Goal: Task Accomplishment & Management: Complete application form

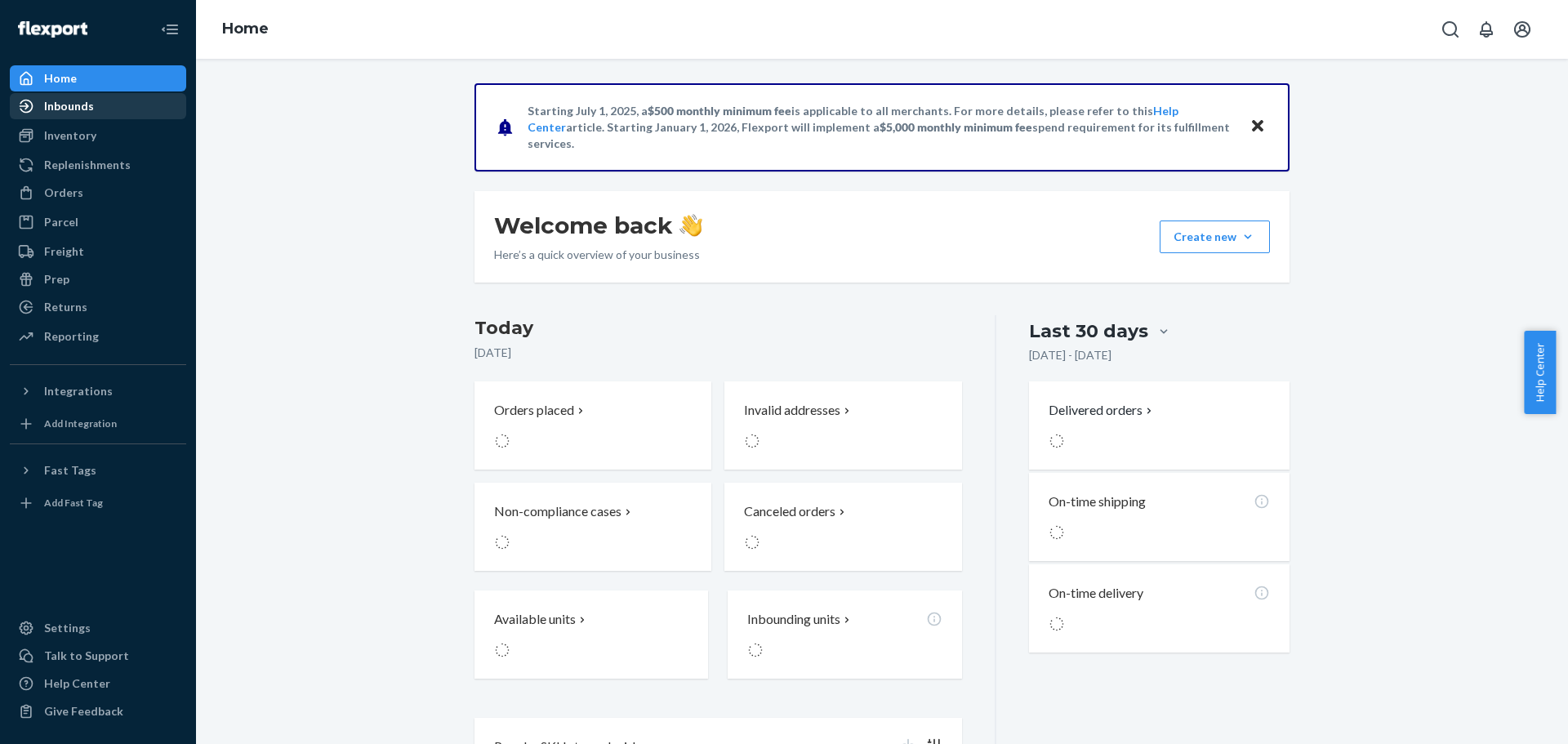
click at [97, 116] on div "Inbounds" at bounding box center [97, 106] width 173 height 23
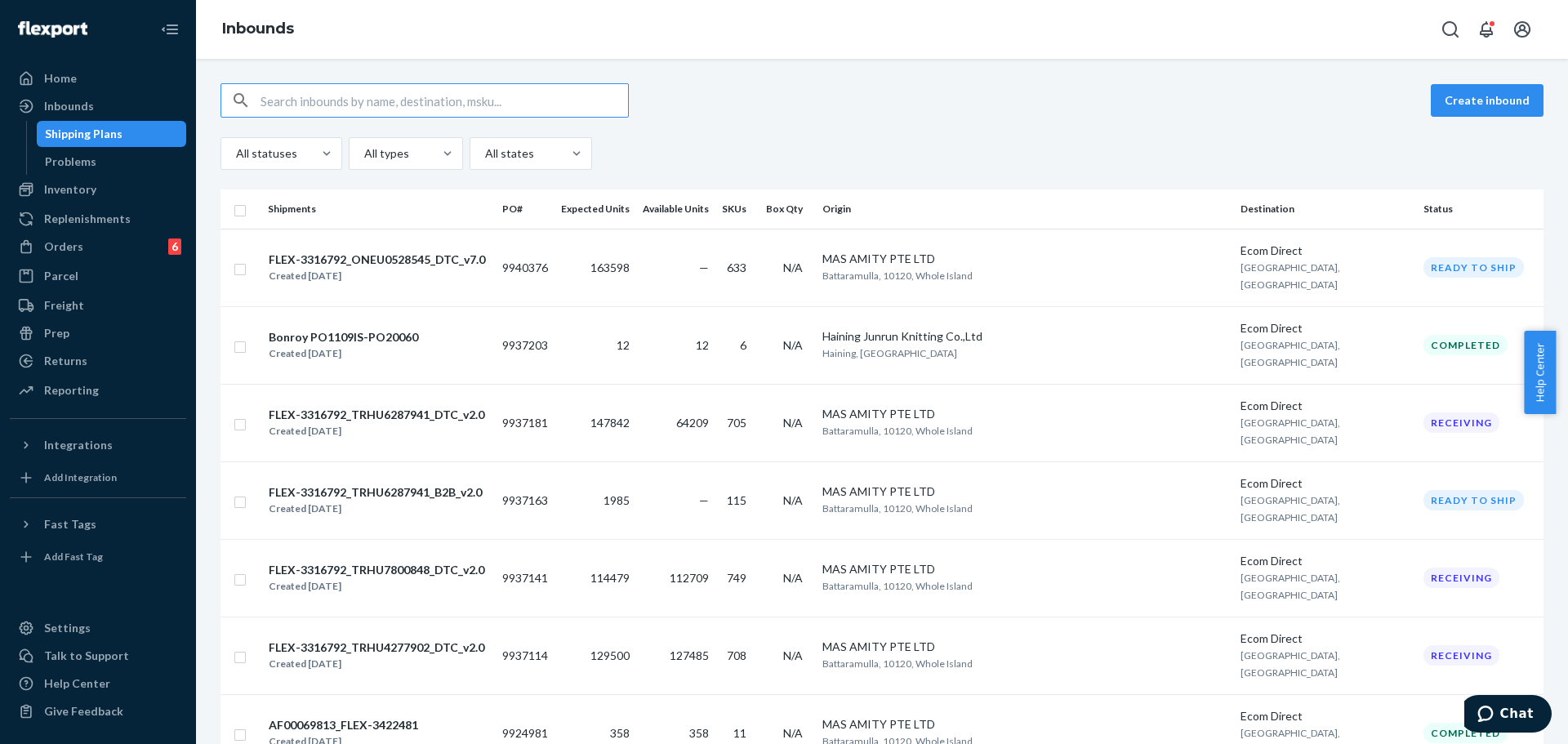
click at [791, 157] on div "All statuses All types All states" at bounding box center [882, 154] width 1323 height 33
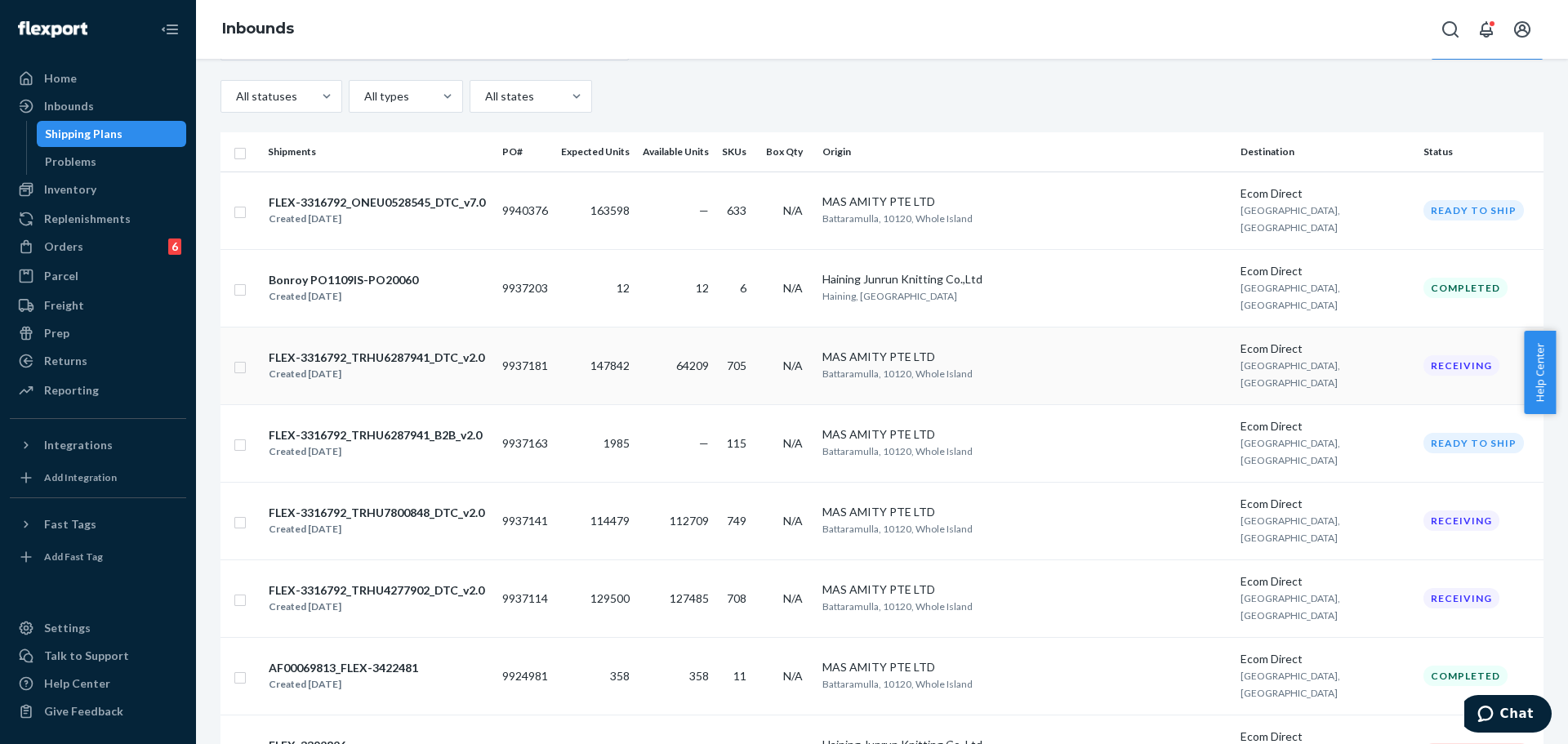
scroll to position [82, 0]
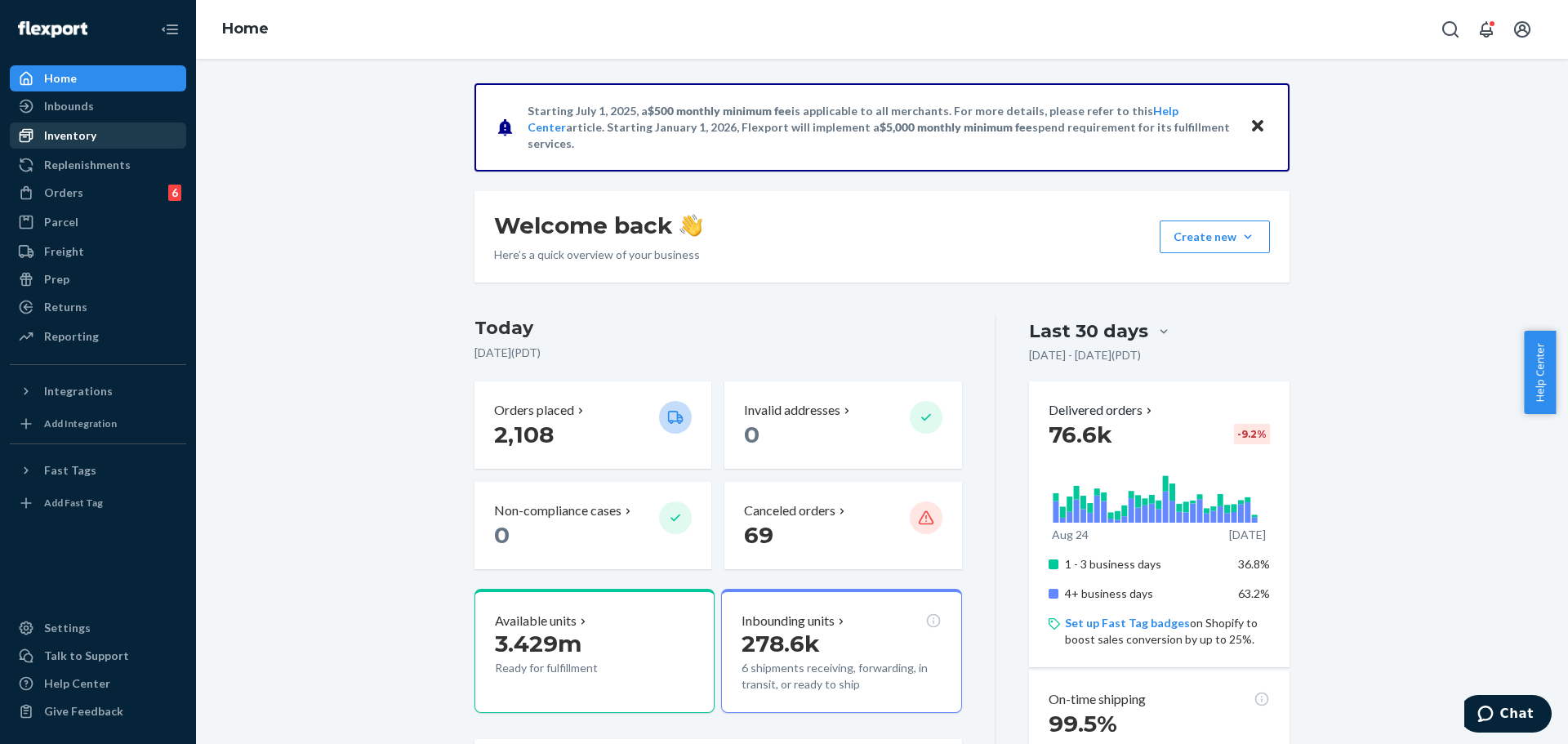
click at [114, 143] on div "Inventory" at bounding box center [97, 136] width 173 height 23
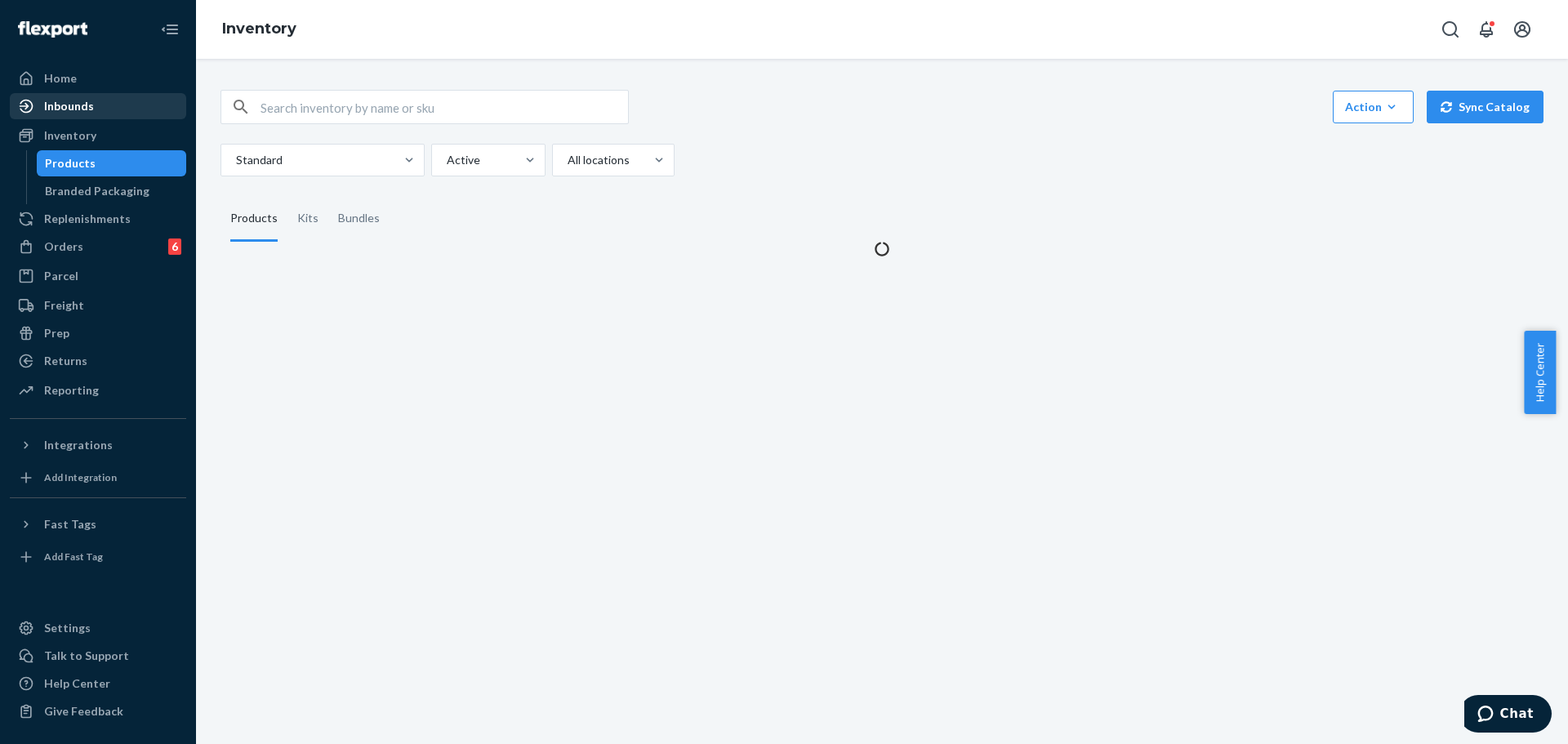
click at [114, 112] on div "Inbounds" at bounding box center [97, 106] width 173 height 23
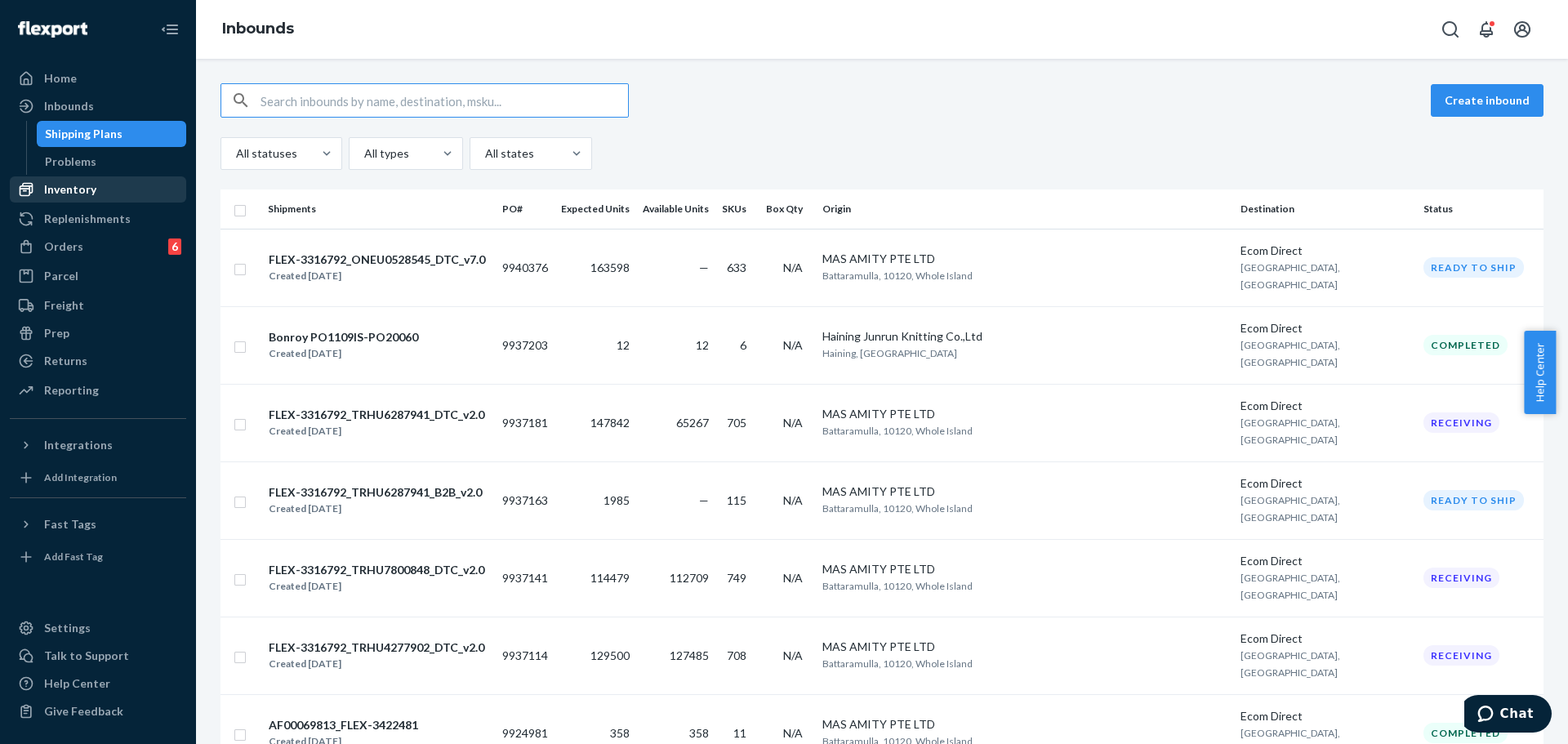
click at [126, 184] on div "Inventory" at bounding box center [97, 189] width 173 height 23
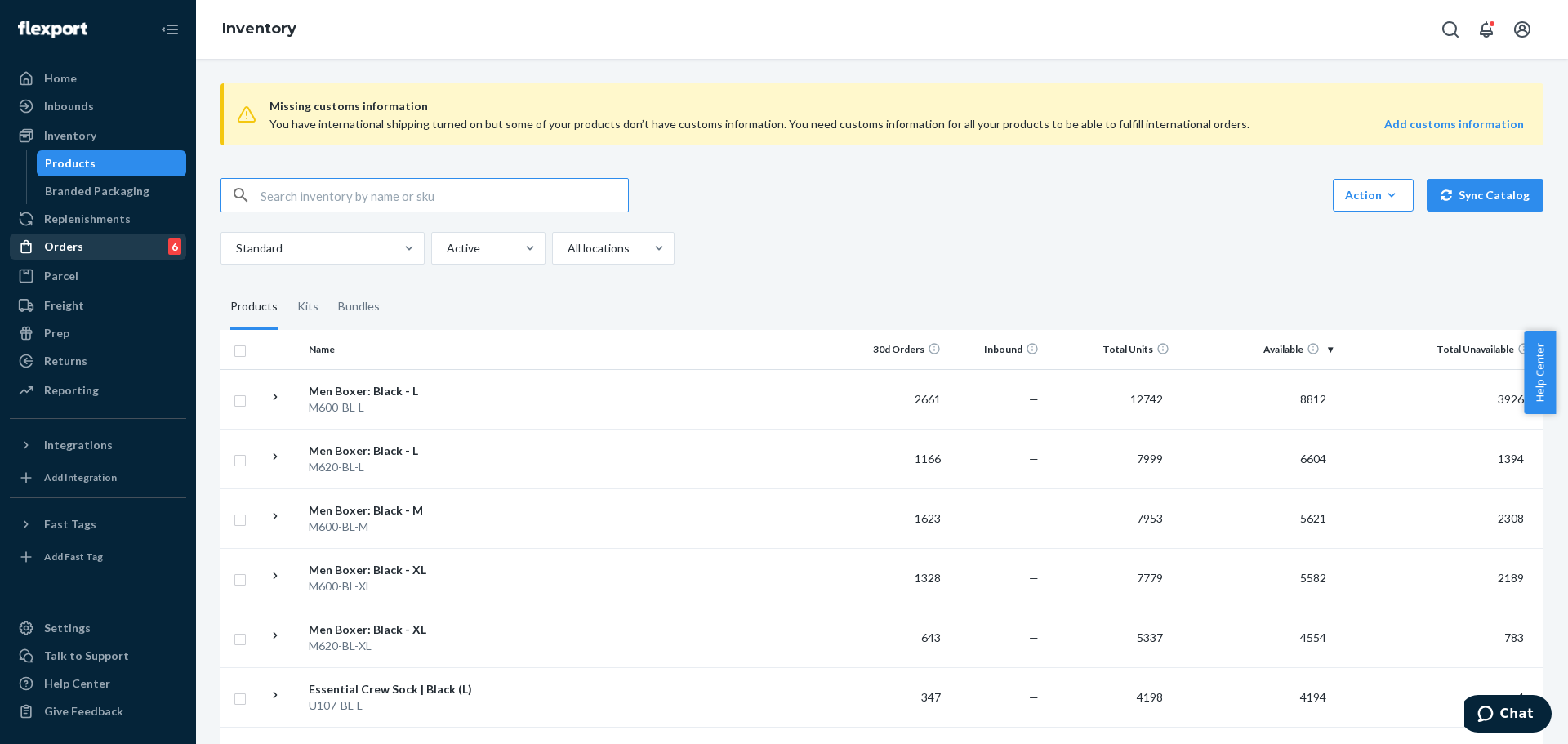
drag, startPoint x: 101, startPoint y: 245, endPoint x: 148, endPoint y: 254, distance: 47.9
click at [102, 248] on div "Orders 6" at bounding box center [97, 247] width 173 height 23
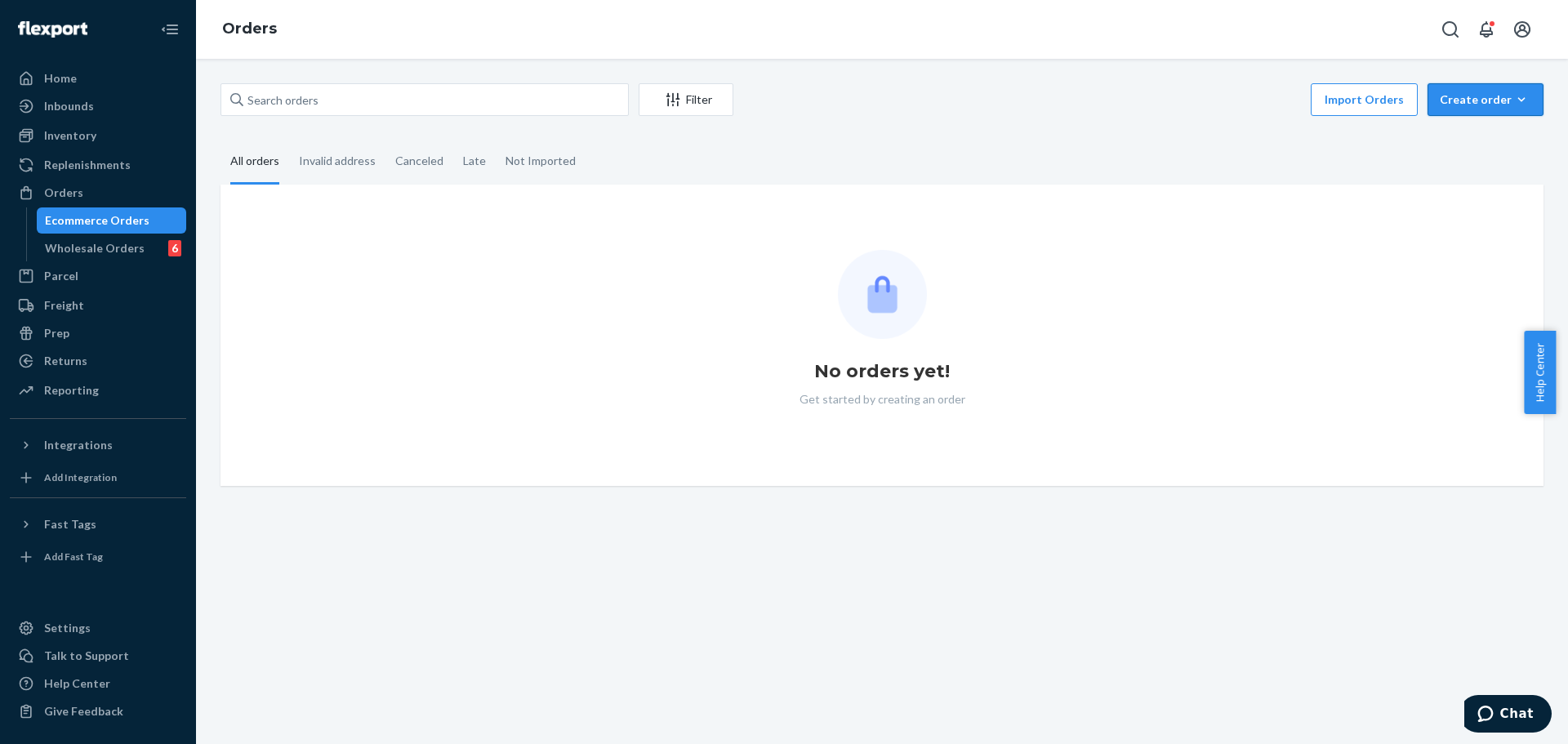
drag, startPoint x: 1465, startPoint y: 88, endPoint x: 1452, endPoint y: 155, distance: 68.2
click at [1465, 87] on button "Create order Ecommerce order Removal order" at bounding box center [1485, 100] width 116 height 33
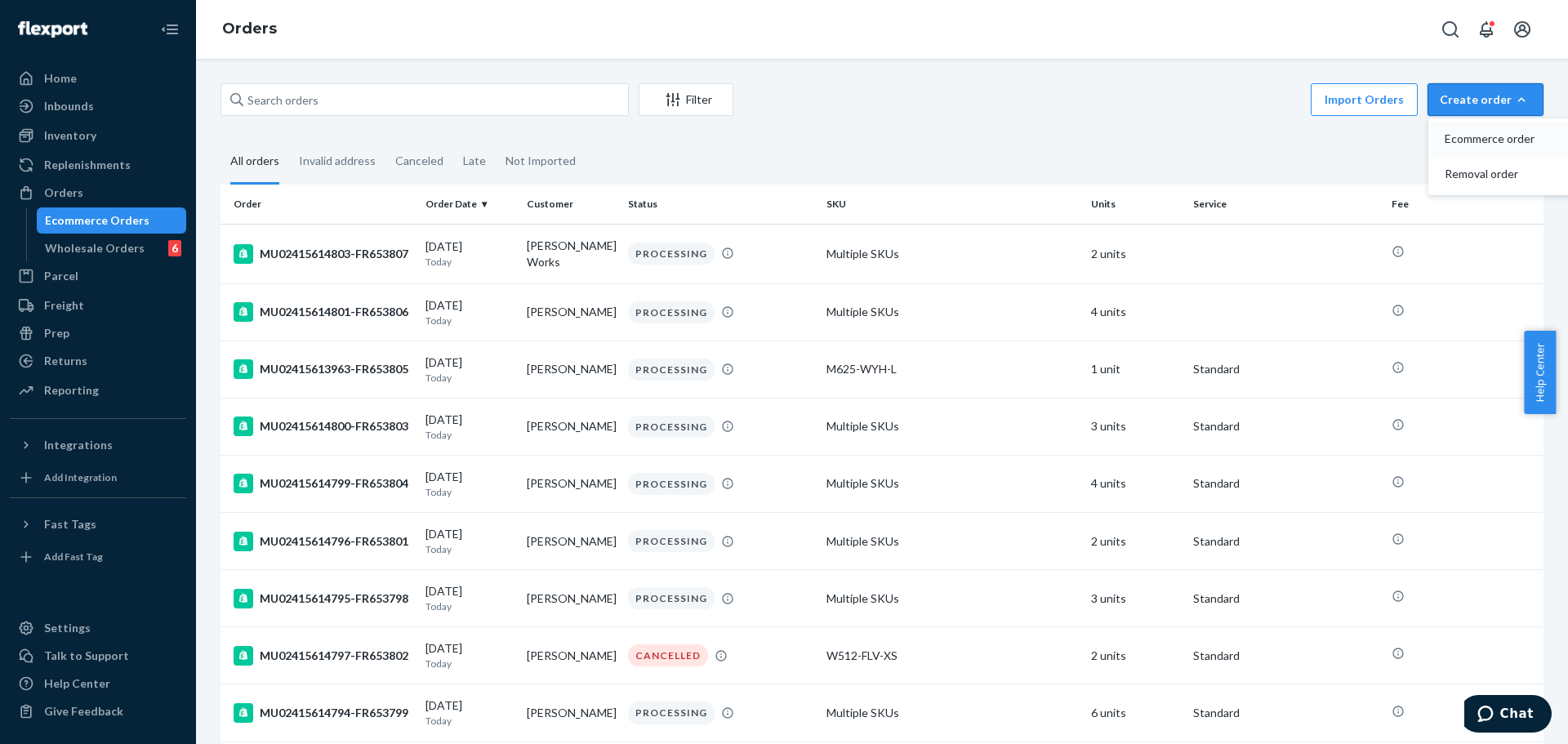
click at [1456, 142] on span "Ecommerce order" at bounding box center [1495, 138] width 101 height 11
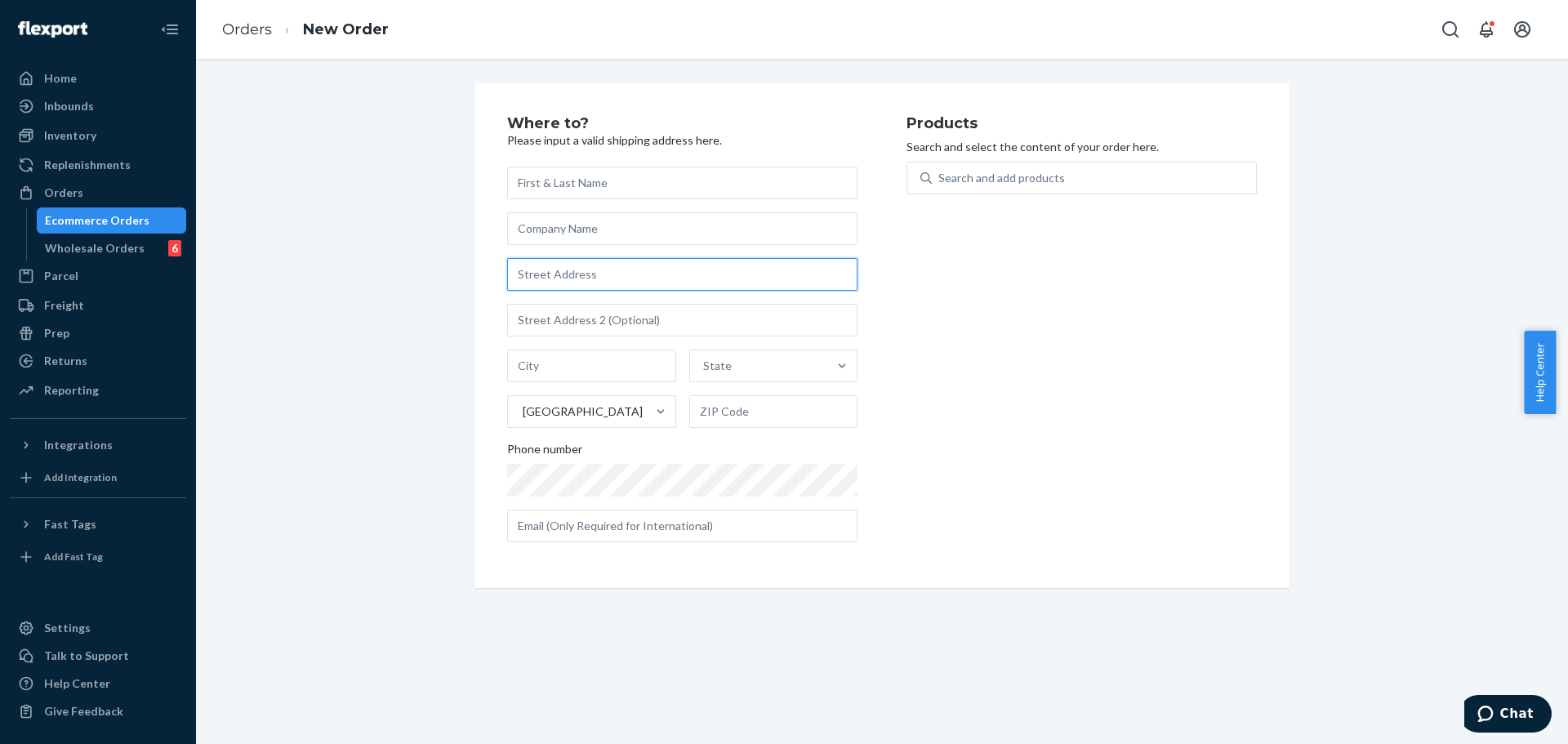
click at [590, 276] on input "text" at bounding box center [681, 275] width 350 height 33
paste input "USO Erbil"
type input "USO Erbil"
click at [586, 328] on input "text" at bounding box center [681, 320] width 350 height 33
paste input "Unit Box 13"
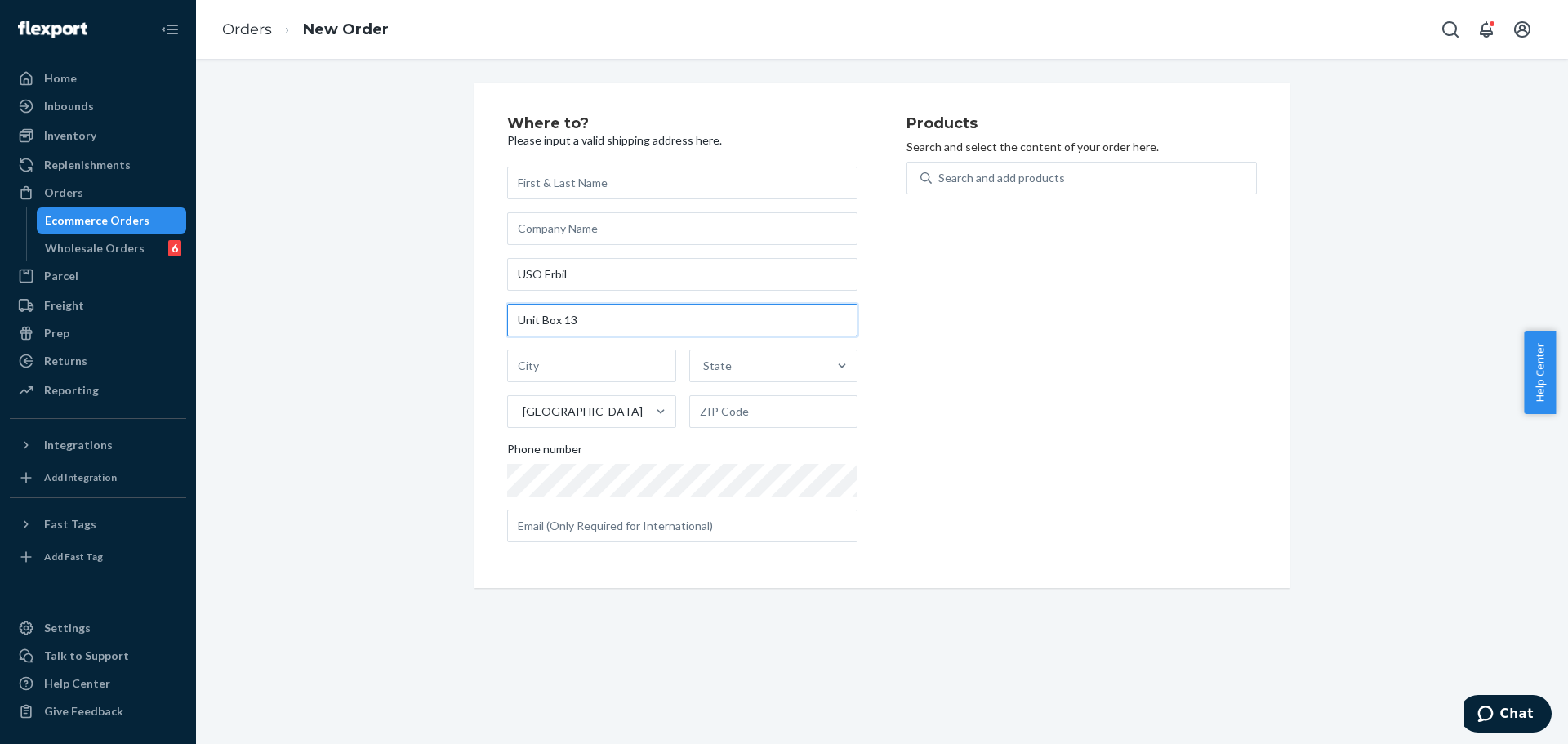
type input "Unit Box 13"
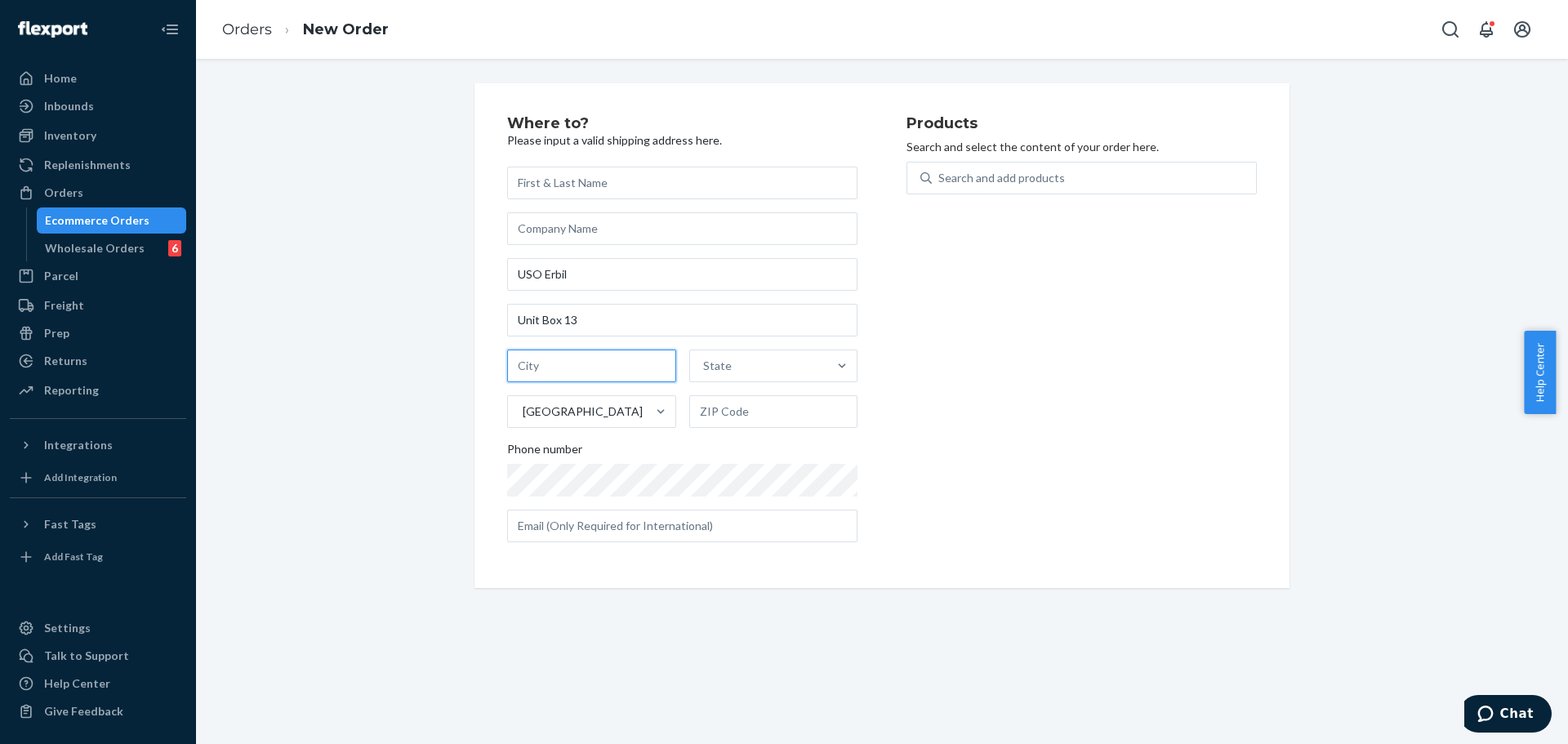
click at [565, 379] on input "text" at bounding box center [591, 366] width 169 height 33
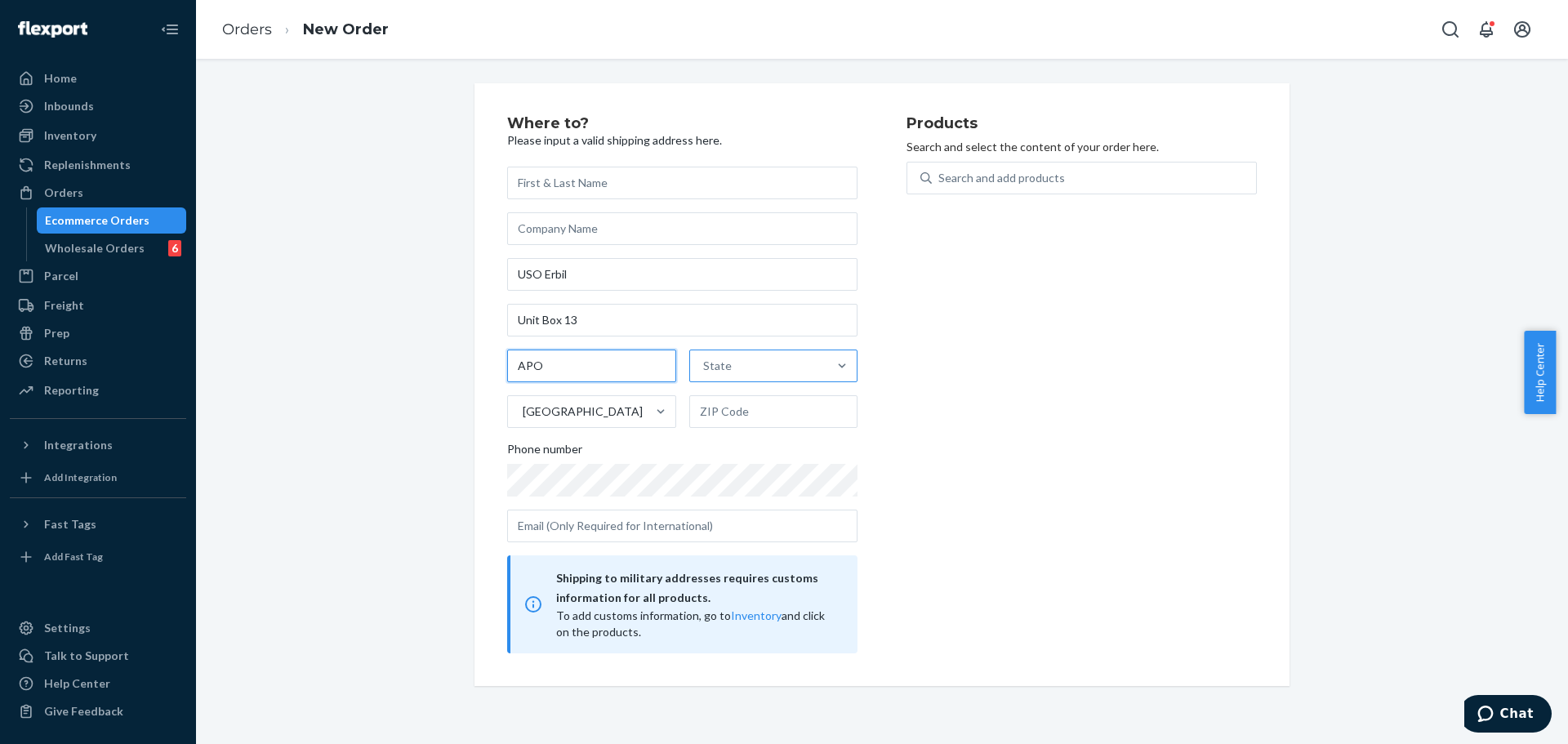
type input "APO"
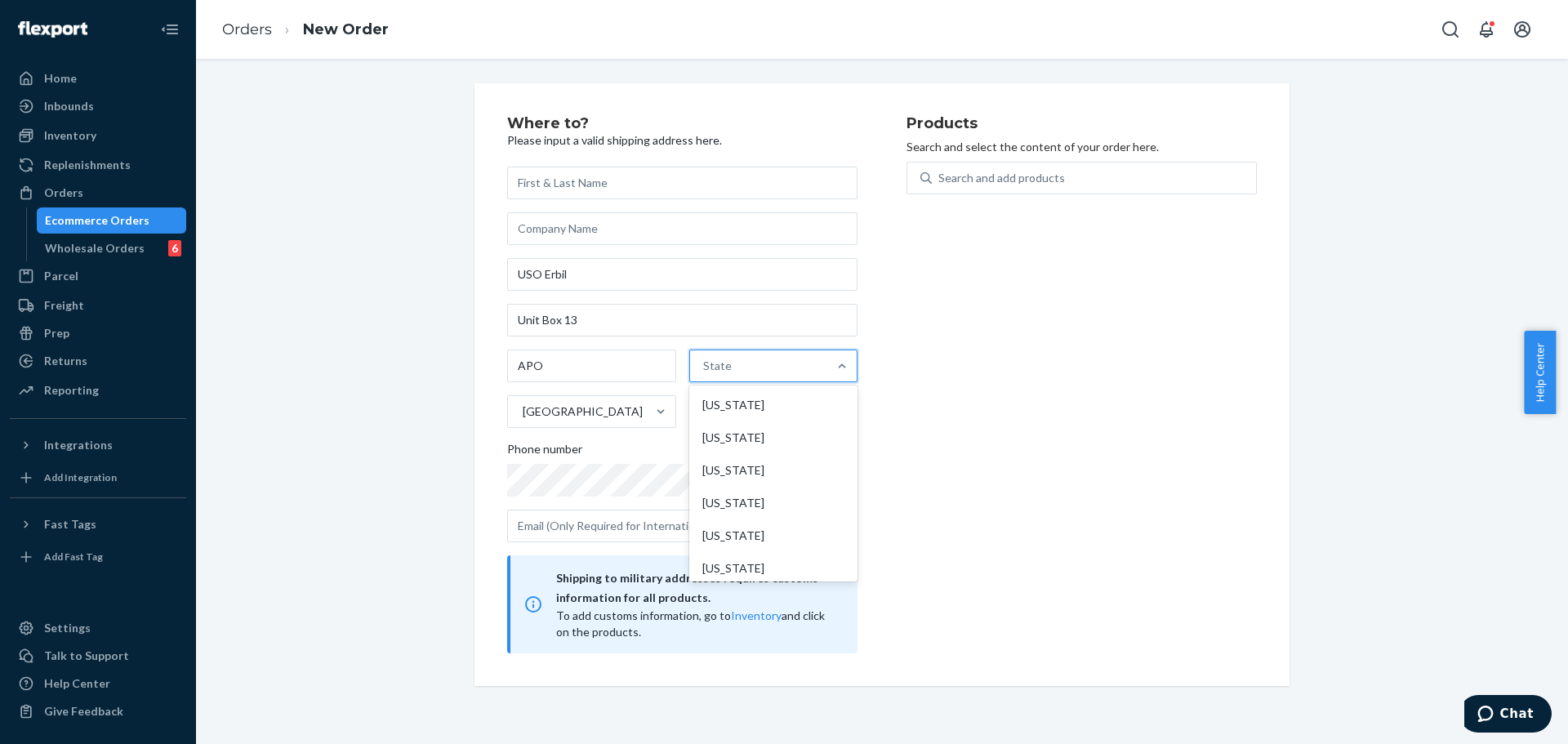
click at [753, 372] on div "State" at bounding box center [759, 366] width 138 height 33
click at [705, 372] on input "option [US_STATE] focused, 1 of 59. 59 results available. Use Up and Down to ch…" at bounding box center [704, 365] width 2 height 17
type input "AE"
click at [753, 412] on div "Armed Forces Europe (AE)" at bounding box center [772, 405] width 165 height 33
click at [716, 374] on input "AE" at bounding box center [708, 365] width 17 height 17
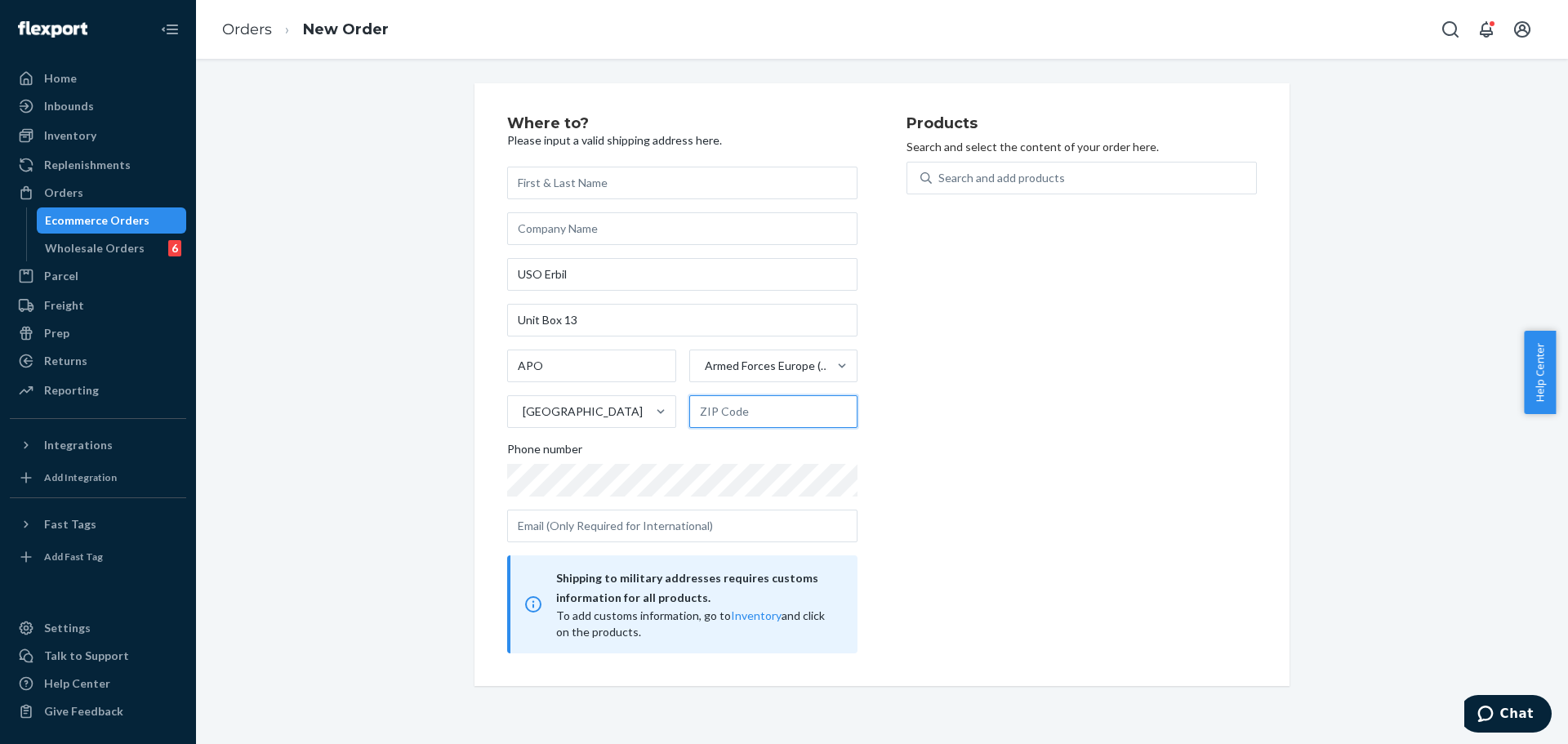
click at [741, 401] on input "text" at bounding box center [774, 412] width 169 height 33
paste input "09316"
type input "09316"
click at [869, 434] on div "Where to? Please input a valid shipping address here. USO Erbil Unit Box 13 APO…" at bounding box center [706, 384] width 399 height 537
click at [977, 186] on div "Search and add products" at bounding box center [1093, 178] width 324 height 30
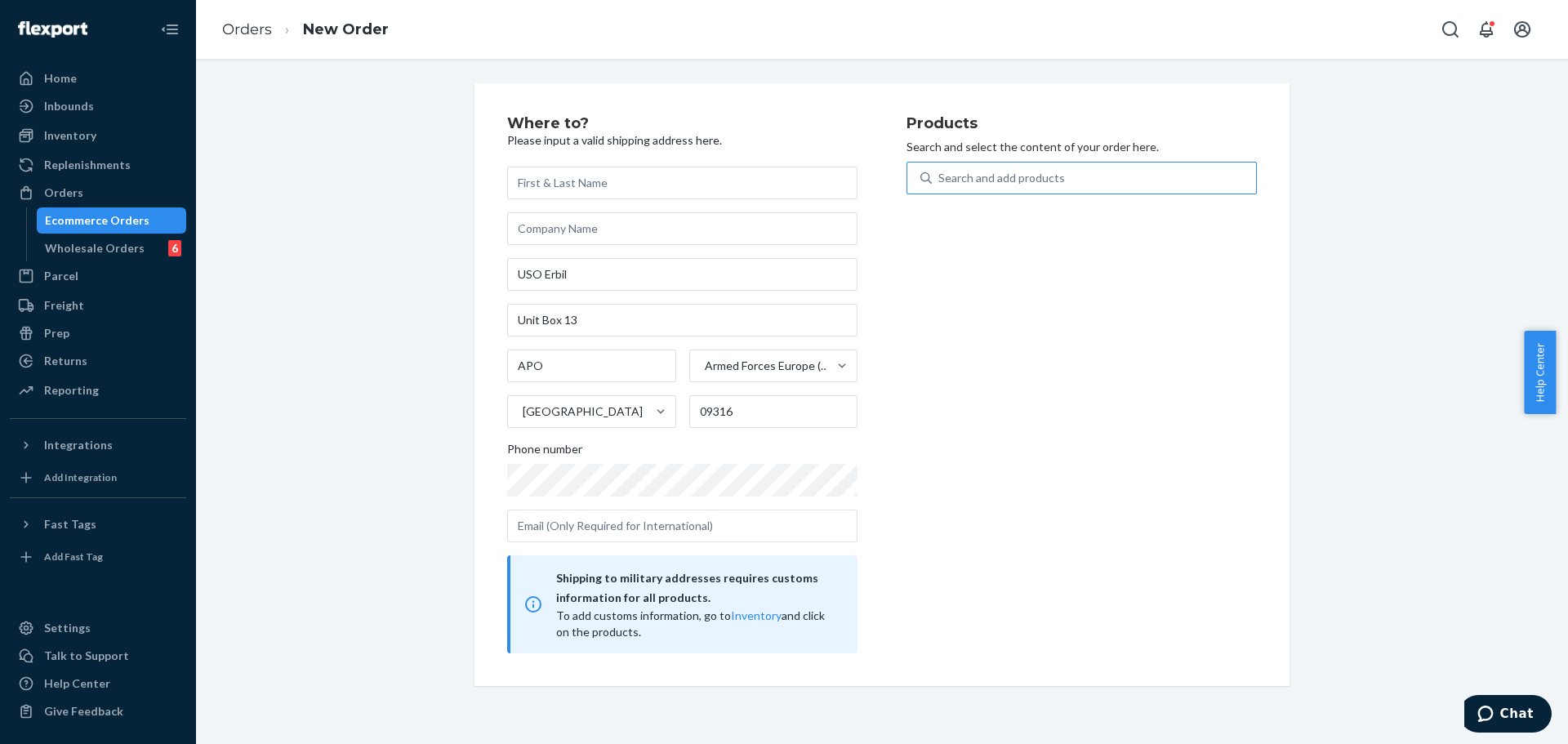
click at [940, 186] on input "Search and add products" at bounding box center [939, 177] width 2 height 17
type input "u108-bl-M"
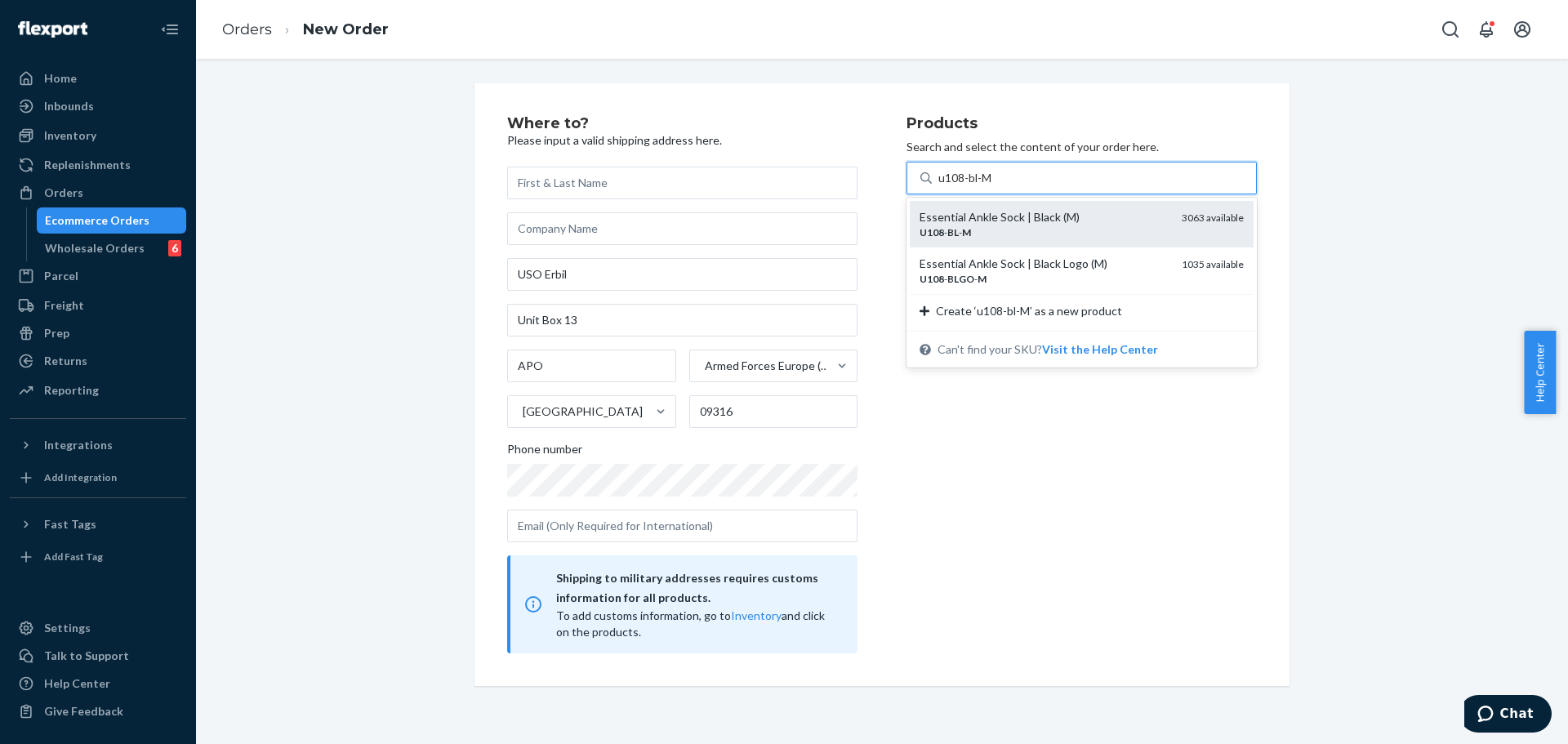
click at [985, 229] on div "U108 - BL - M" at bounding box center [1044, 232] width 249 height 14
click at [985, 186] on input "u108-bl-M" at bounding box center [966, 177] width 56 height 17
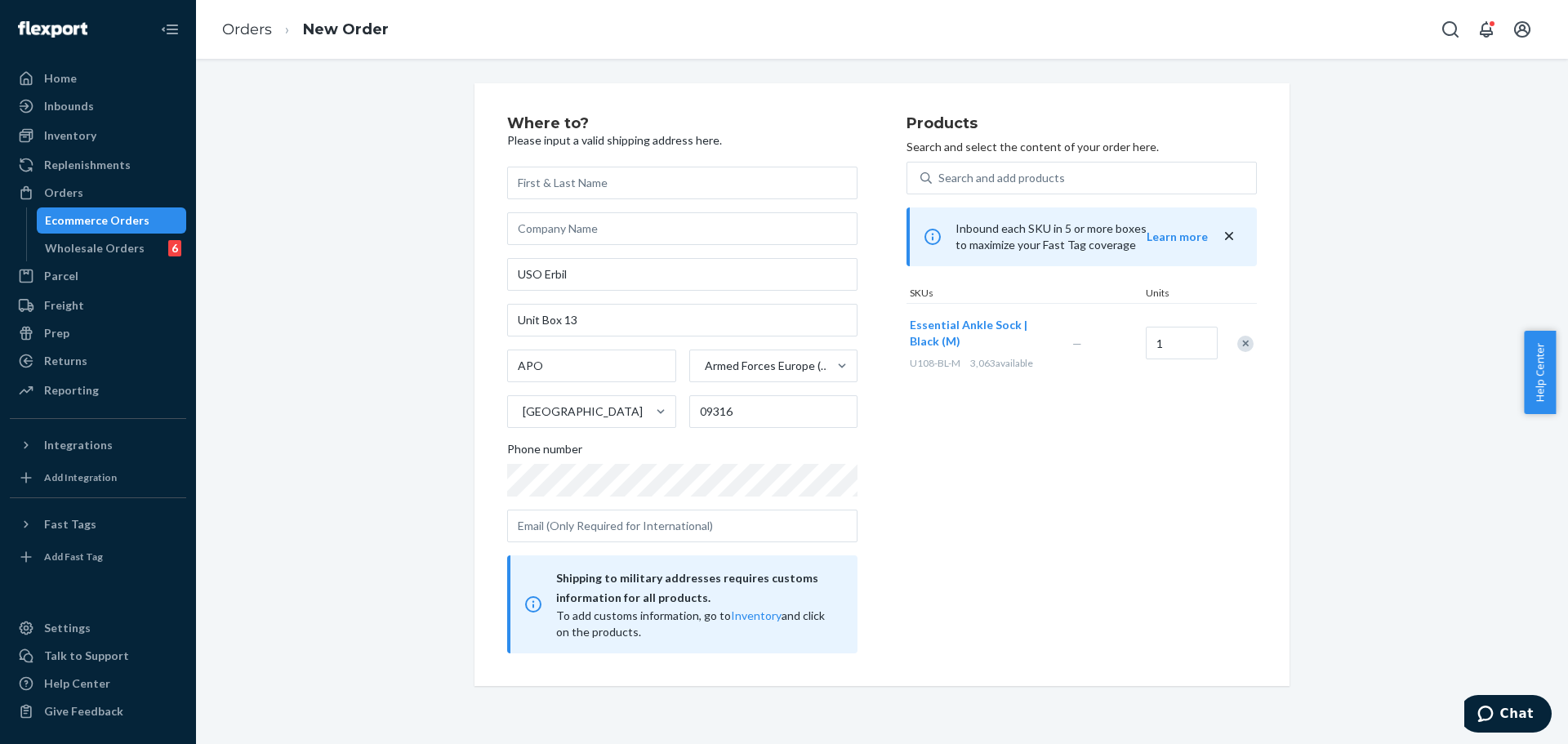
click at [998, 478] on div "Products Search and select the content of your order here. Search and add produ…" at bounding box center [1081, 384] width 350 height 537
click at [599, 229] on input "text" at bounding box center [681, 229] width 350 height 33
click at [626, 180] on input "text" at bounding box center [681, 183] width 350 height 33
paste input "[PERSON_NAME]"
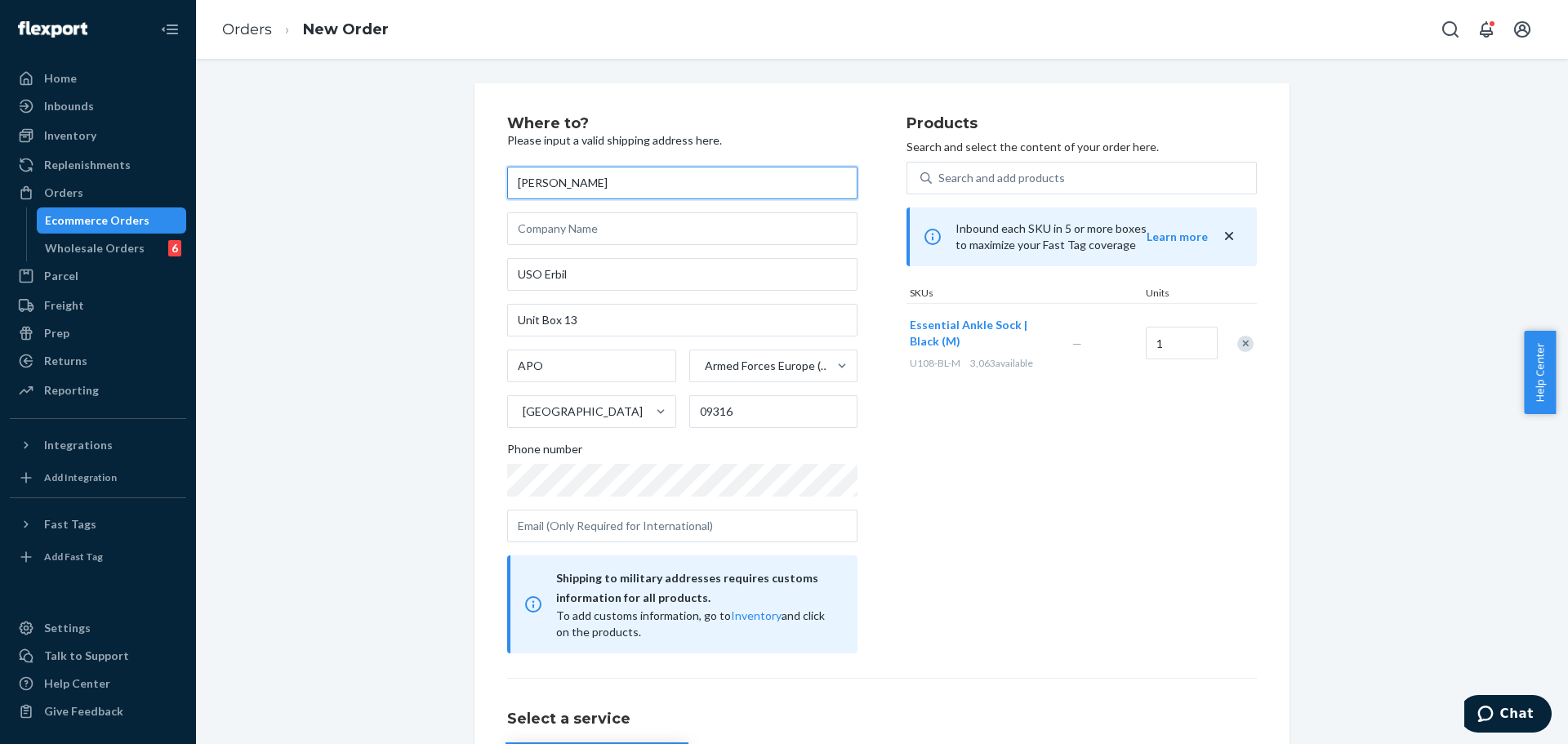
type input "[PERSON_NAME]"
click at [973, 468] on div "Products Search and select the content of your order here. Search and add produ…" at bounding box center [1081, 384] width 350 height 537
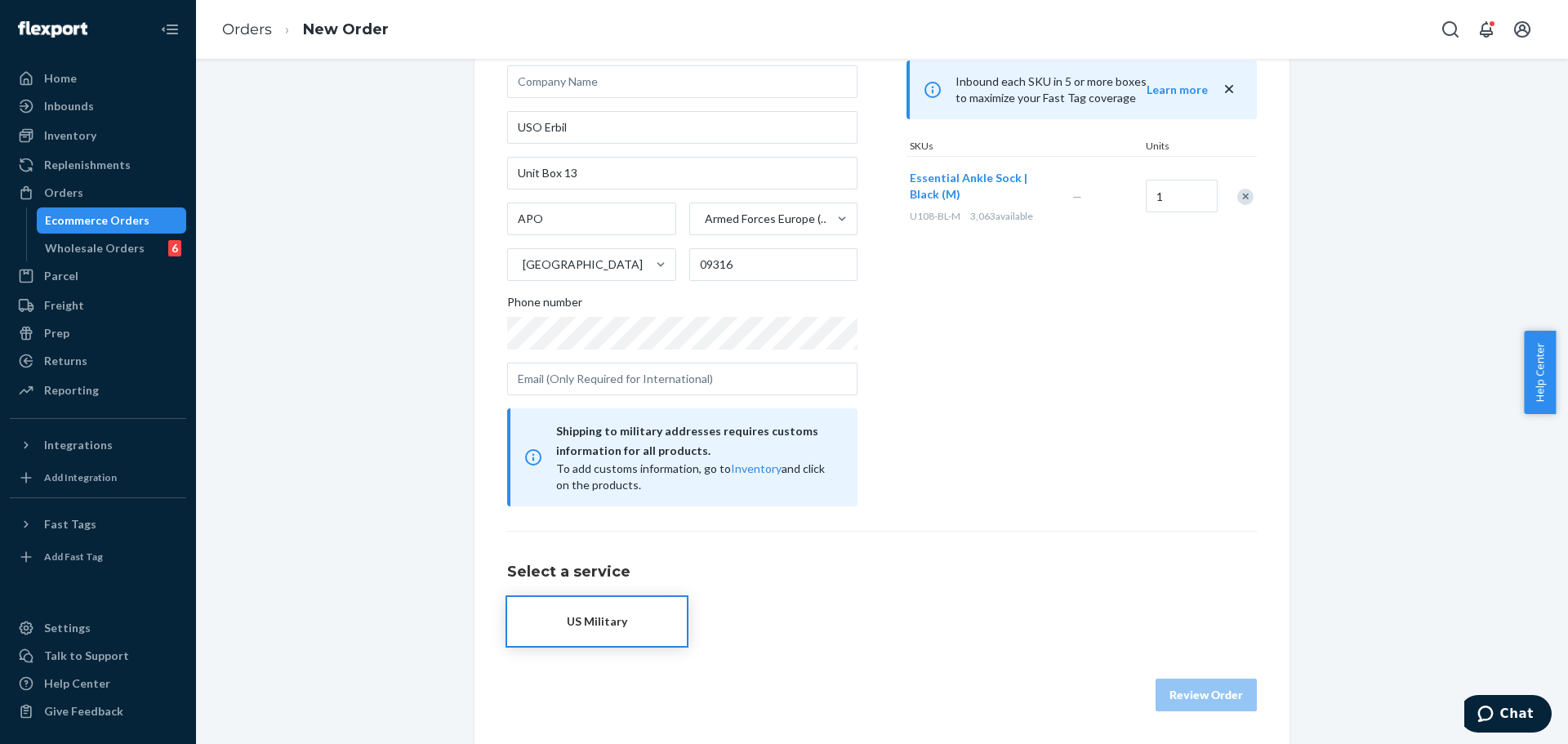
click at [666, 612] on button "US Military" at bounding box center [596, 621] width 180 height 49
drag, startPoint x: 976, startPoint y: 449, endPoint x: 977, endPoint y: 465, distance: 16.0
click at [977, 449] on div "Products Search and select the content of your order here. Search and add produ…" at bounding box center [1081, 237] width 350 height 537
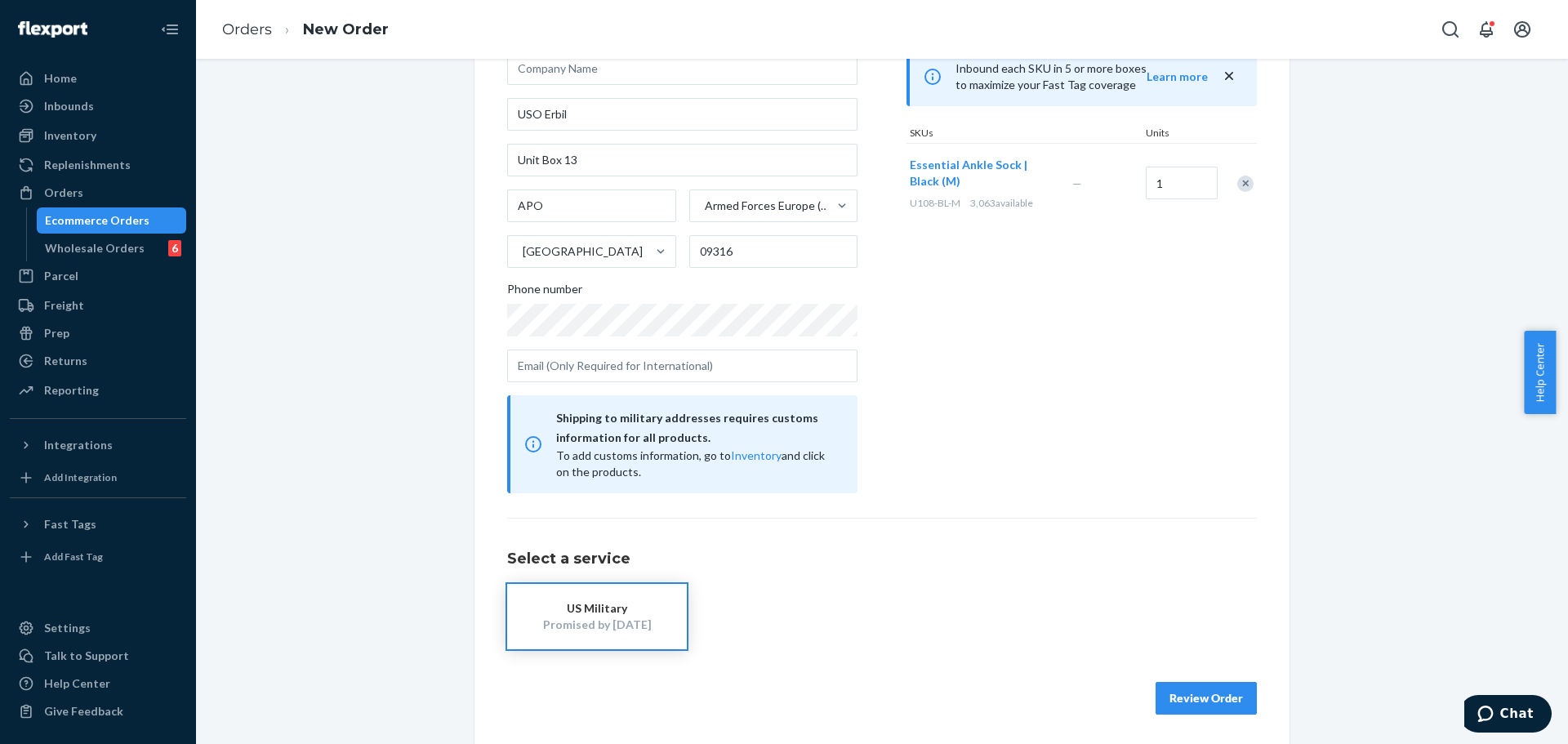
scroll to position [163, 0]
click at [1192, 691] on button "Review Order" at bounding box center [1206, 695] width 101 height 33
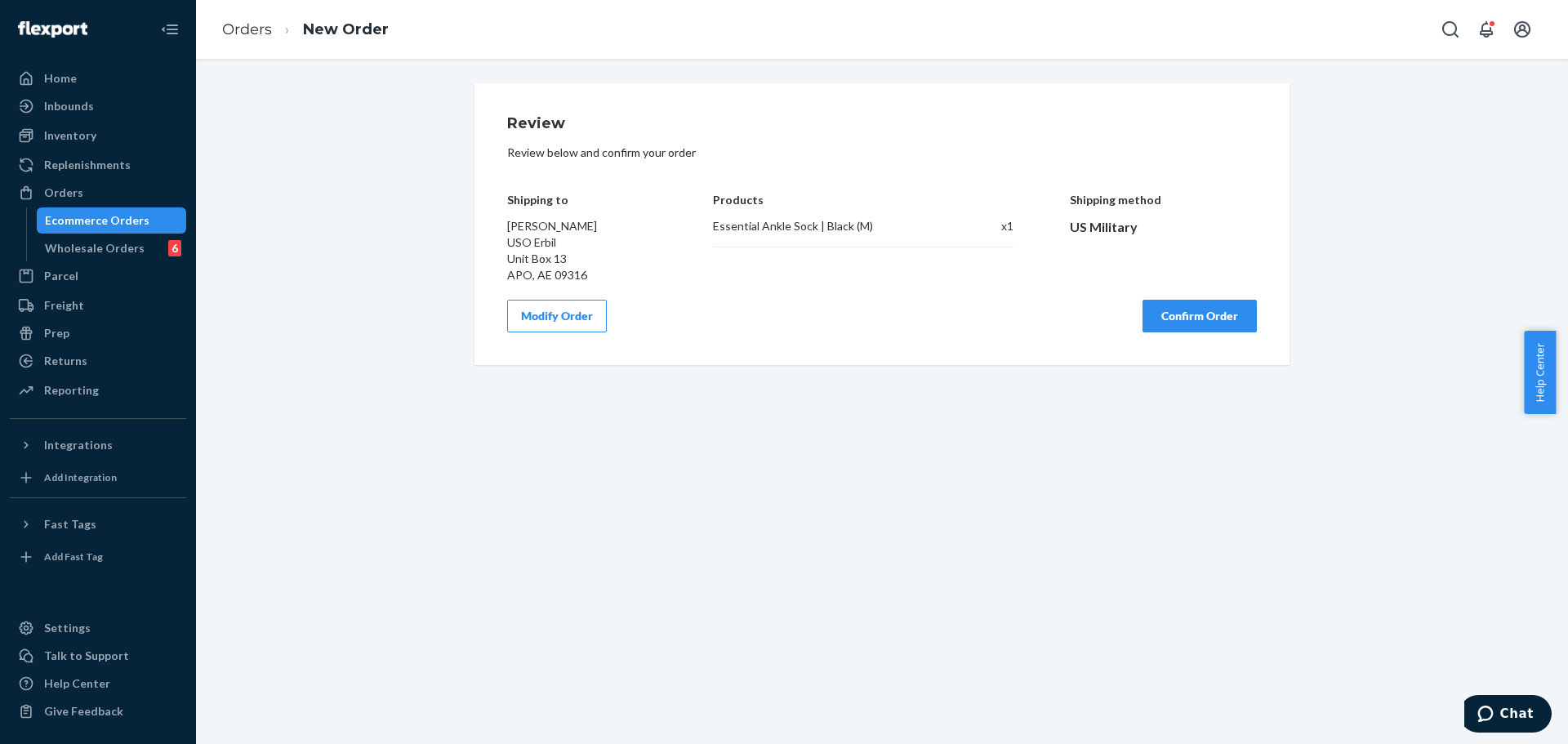
scroll to position [0, 0]
click at [1211, 306] on button "Confirm Order" at bounding box center [1199, 316] width 115 height 33
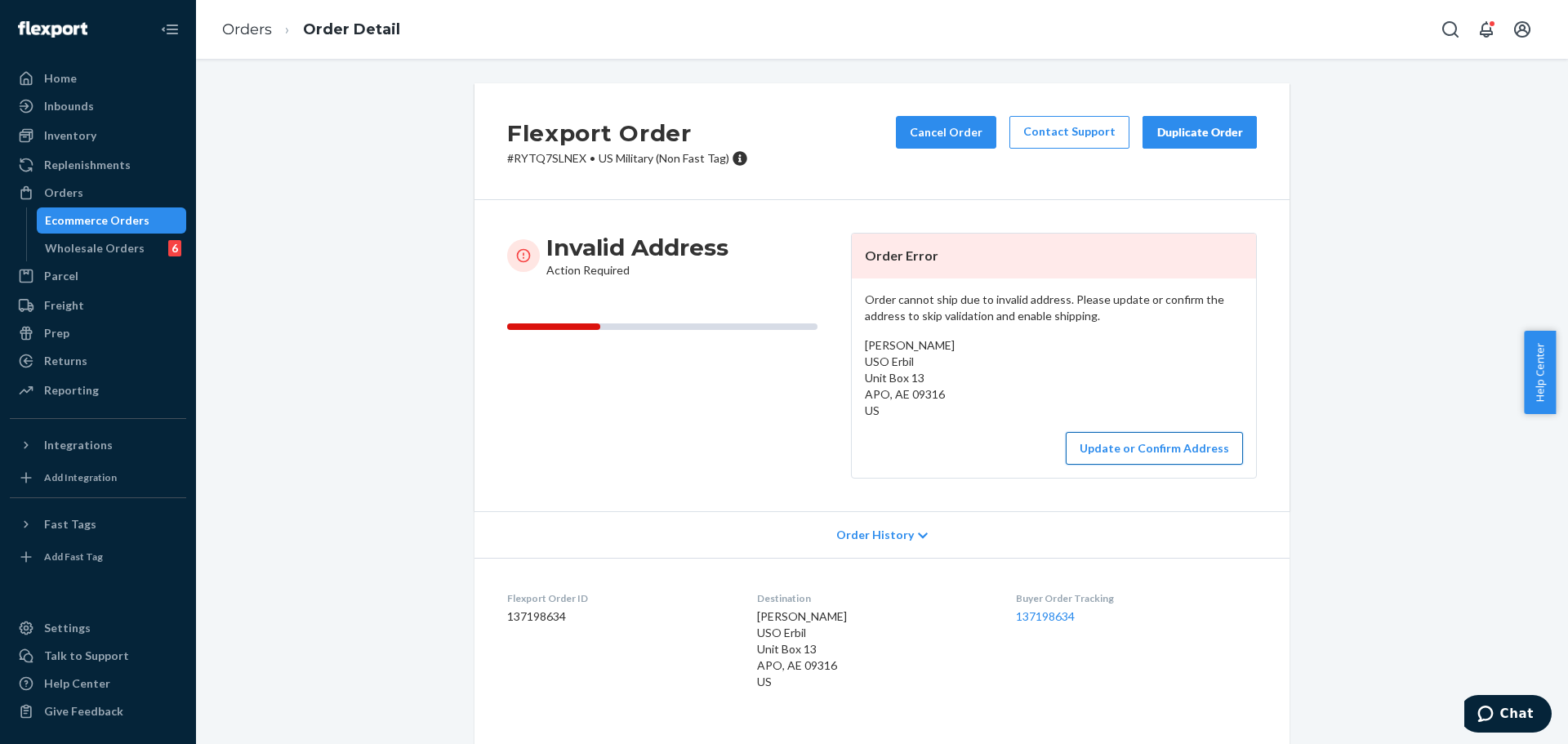
click at [1190, 447] on button "Update or Confirm Address" at bounding box center [1154, 448] width 177 height 33
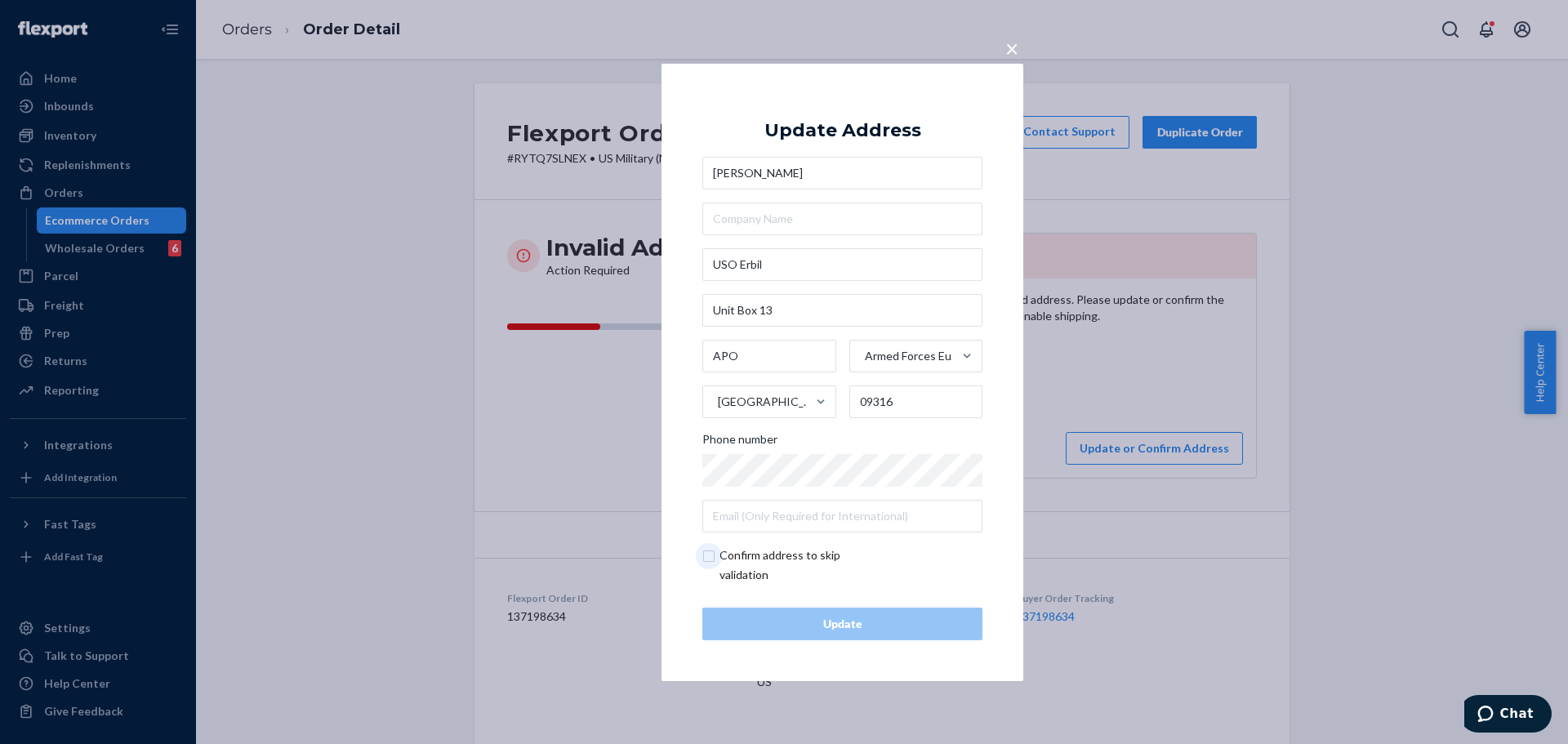
click at [780, 555] on input "checkbox" at bounding box center [797, 565] width 189 height 39
checkbox input "true"
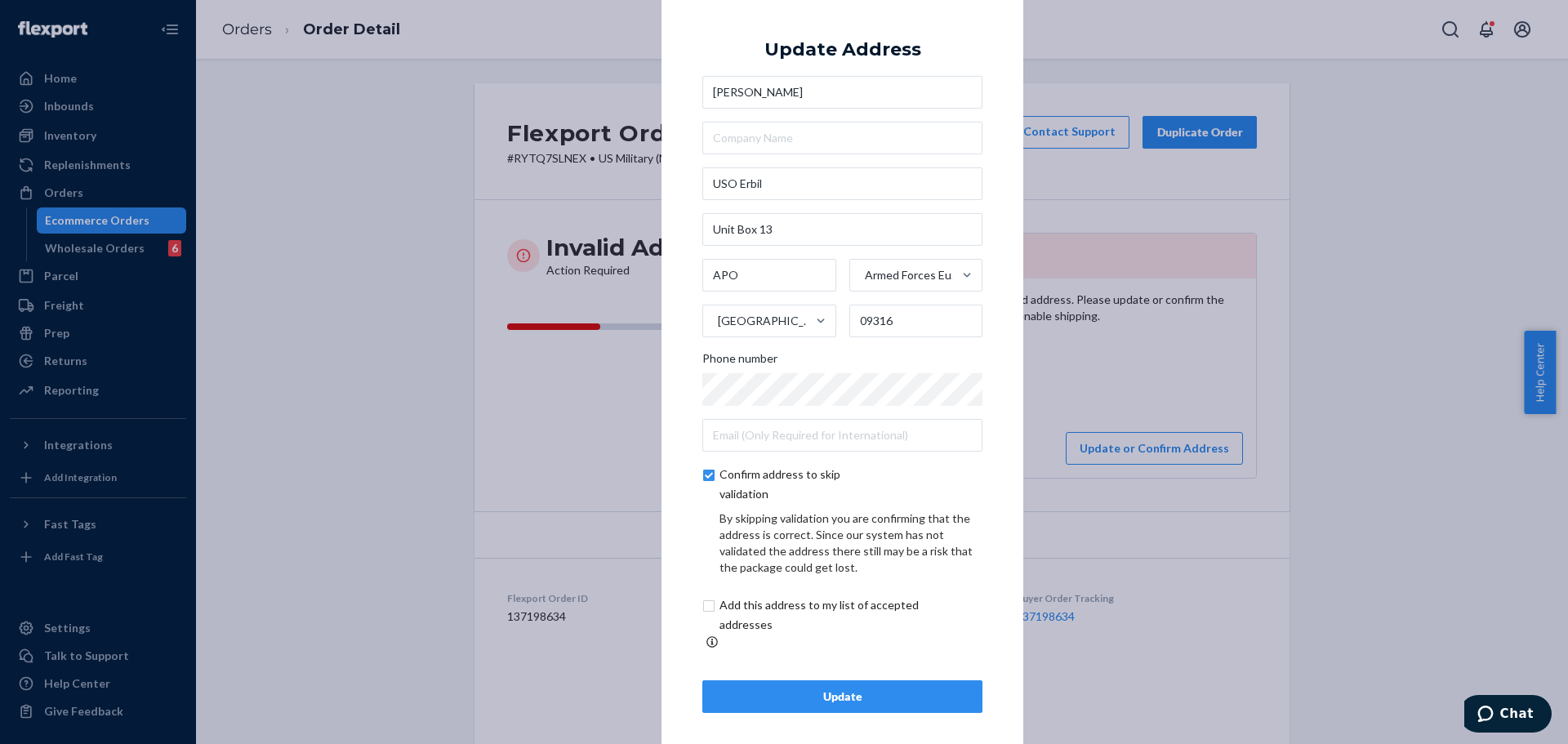
scroll to position [6, 0]
drag, startPoint x: 811, startPoint y: 627, endPoint x: 813, endPoint y: 618, distance: 9.2
click at [812, 627] on input "checkbox" at bounding box center [838, 613] width 272 height 39
checkbox input "true"
click at [894, 691] on div "Update" at bounding box center [842, 694] width 252 height 17
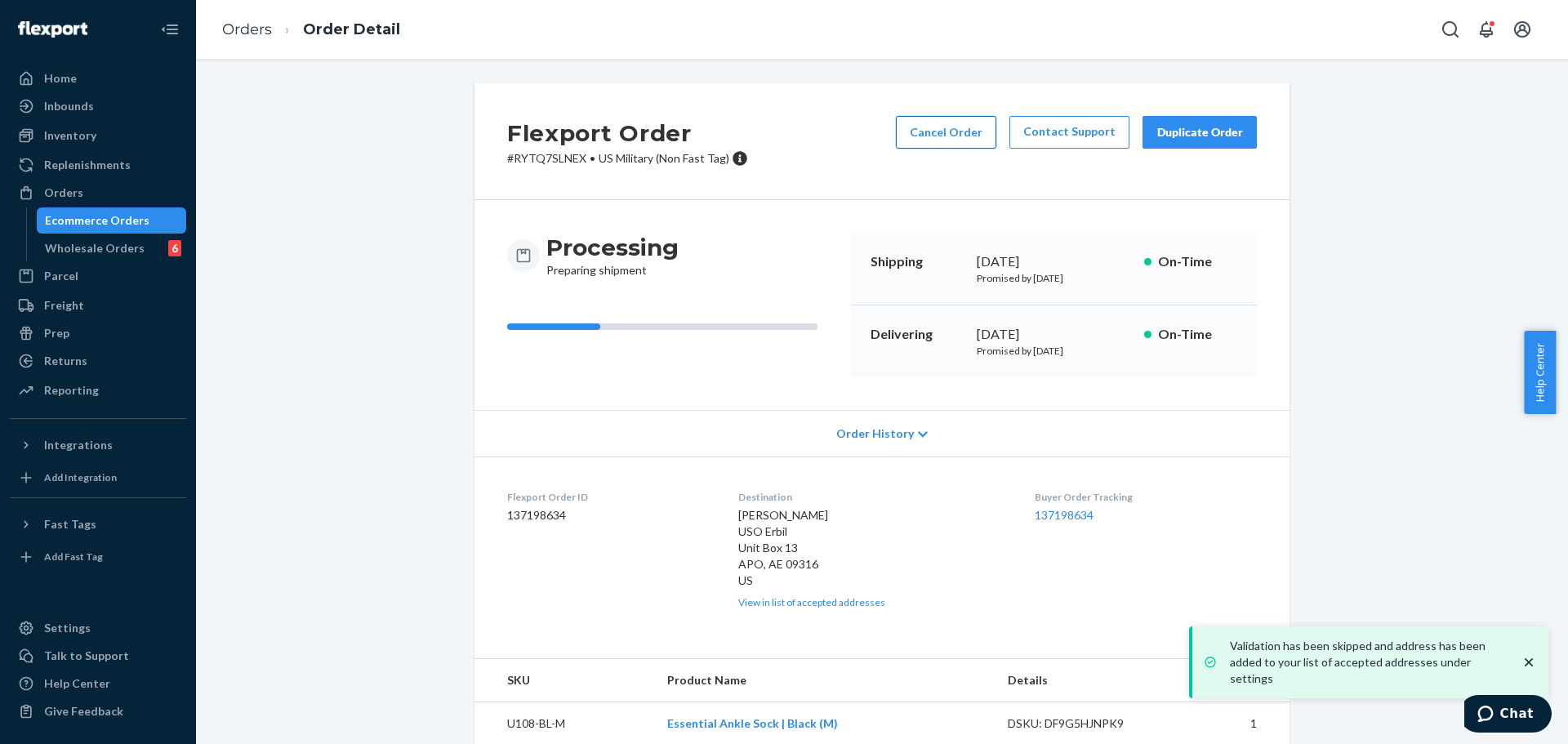
click at [967, 130] on button "Cancel Order" at bounding box center [947, 132] width 101 height 33
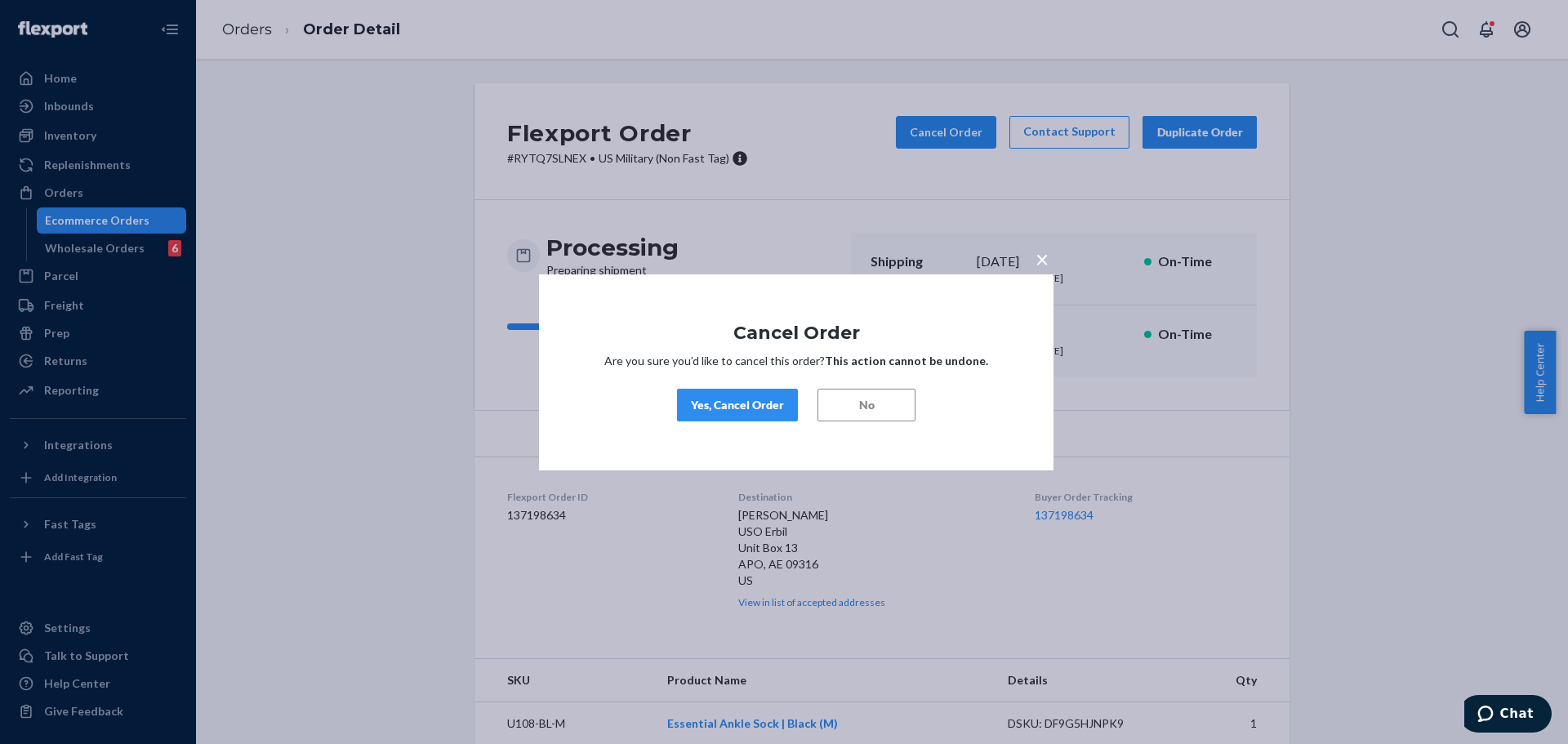
click at [761, 404] on div "Yes, Cancel Order" at bounding box center [737, 405] width 93 height 17
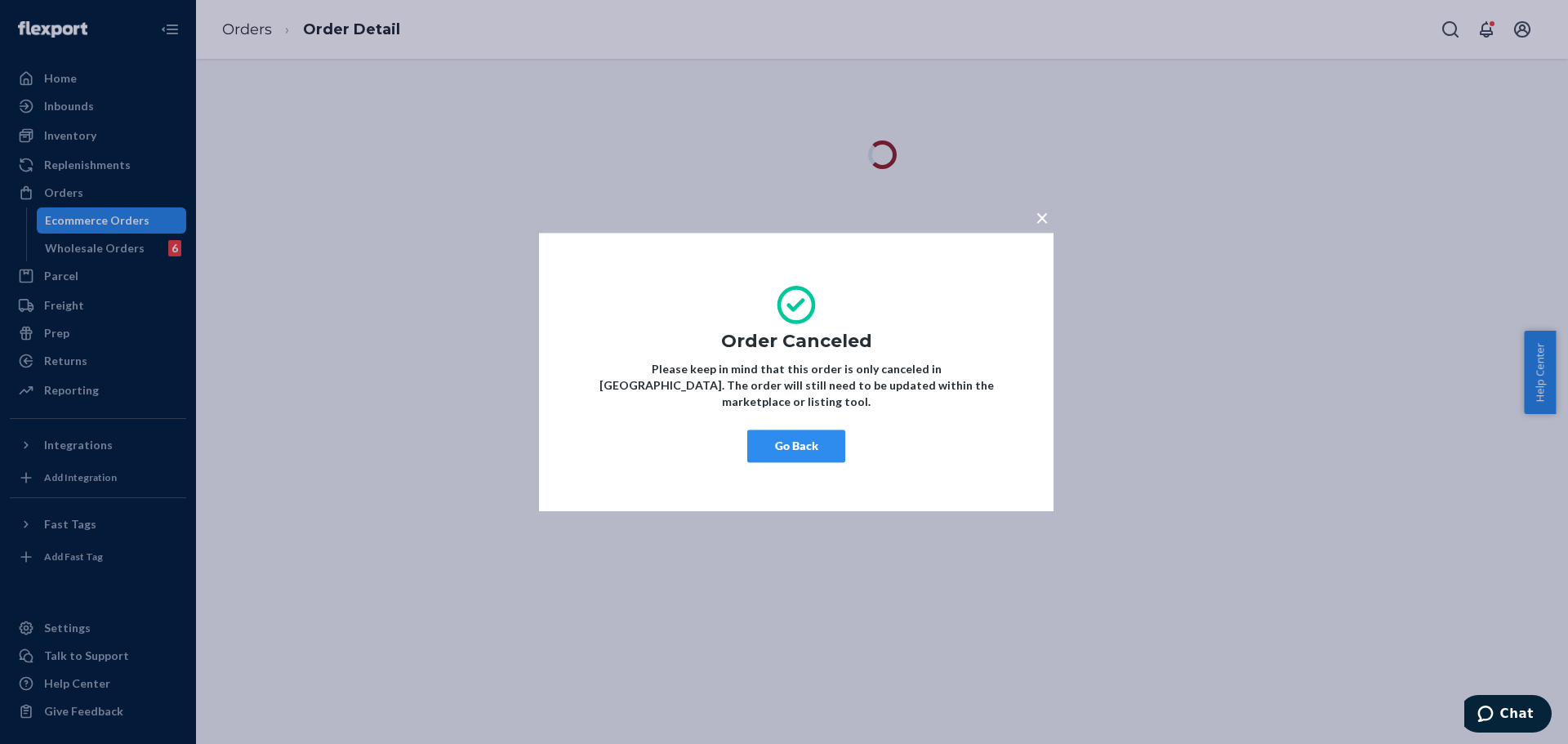
click at [1040, 221] on span "×" at bounding box center [1041, 217] width 13 height 28
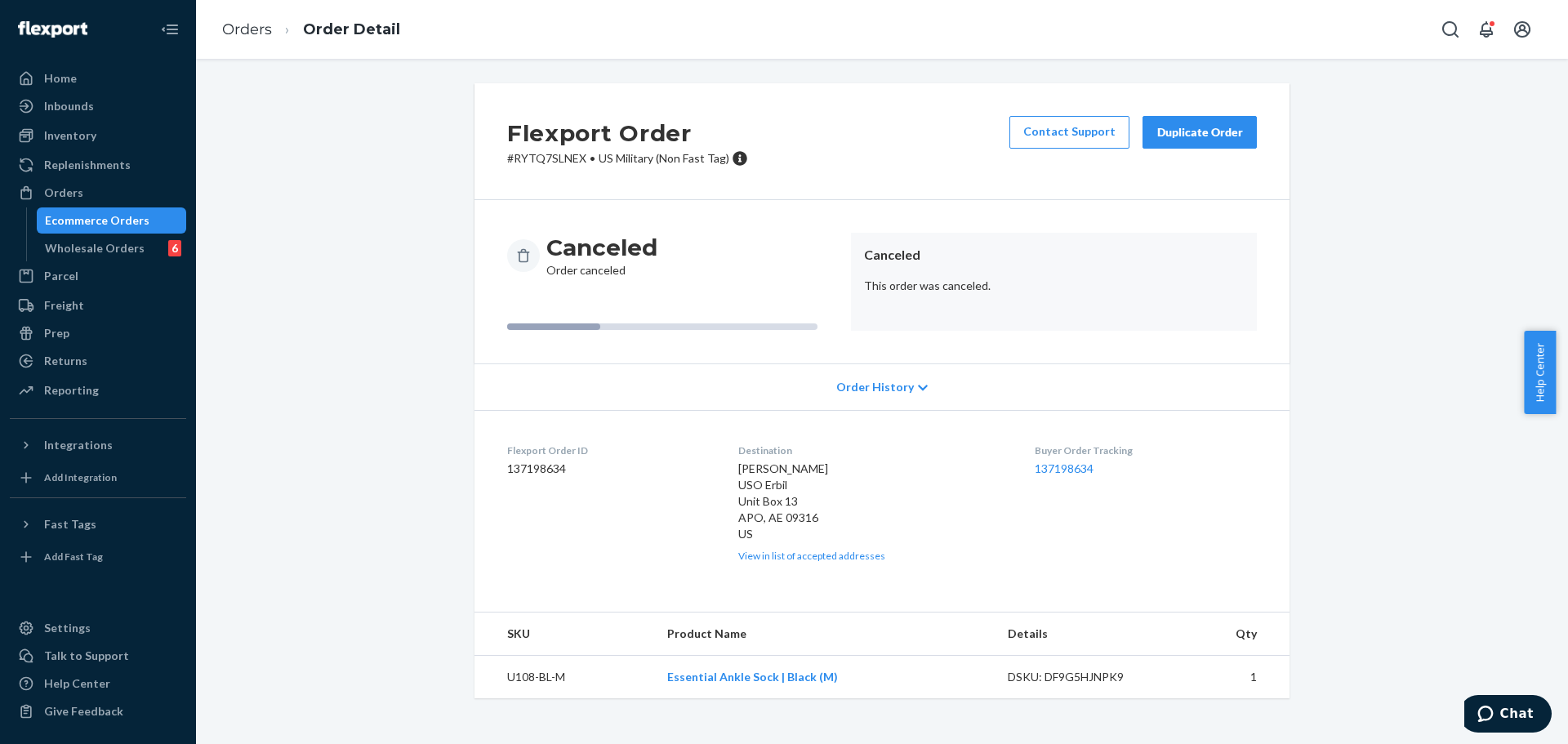
click at [1176, 124] on div "Duplicate Order" at bounding box center [1199, 132] width 87 height 17
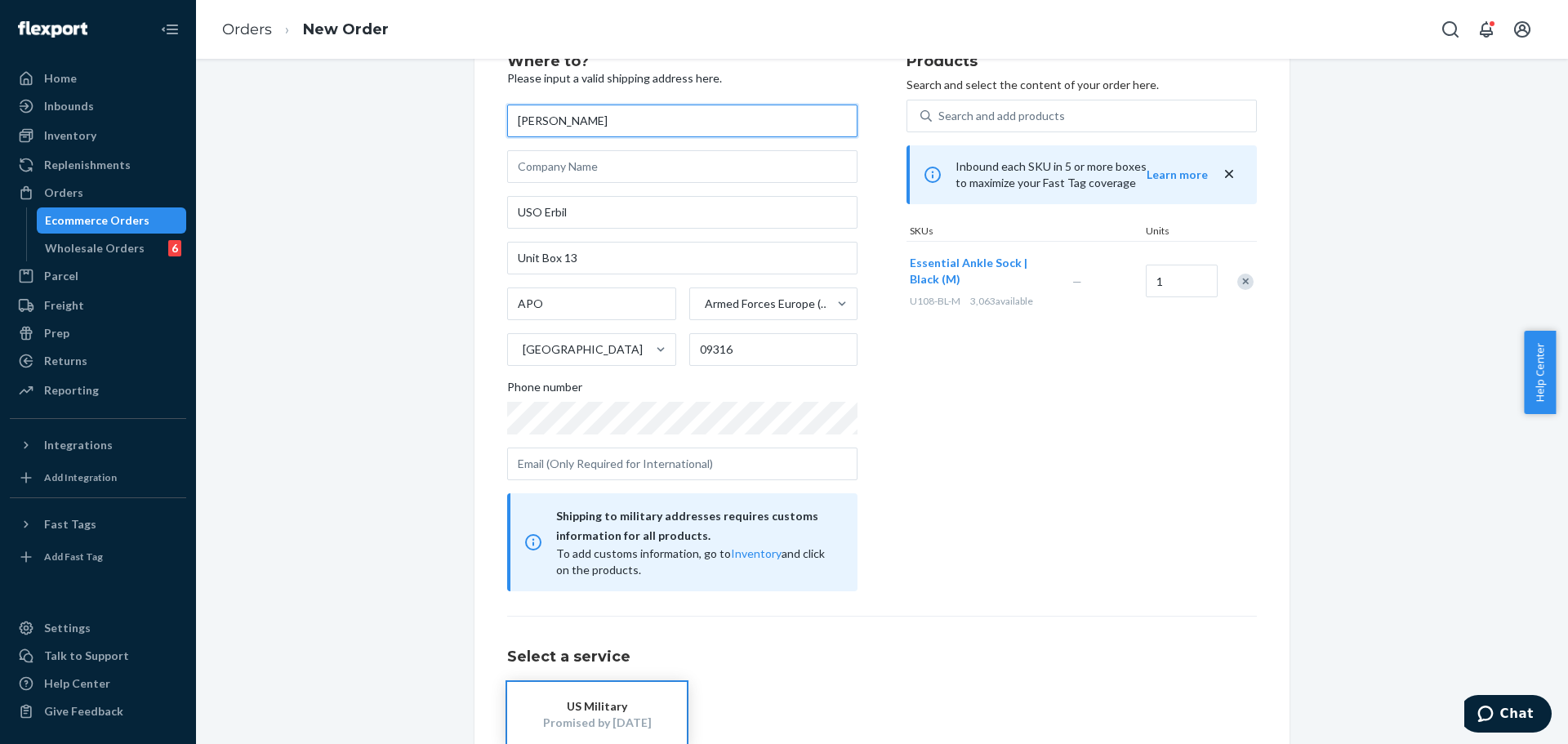
scroll to position [163, 0]
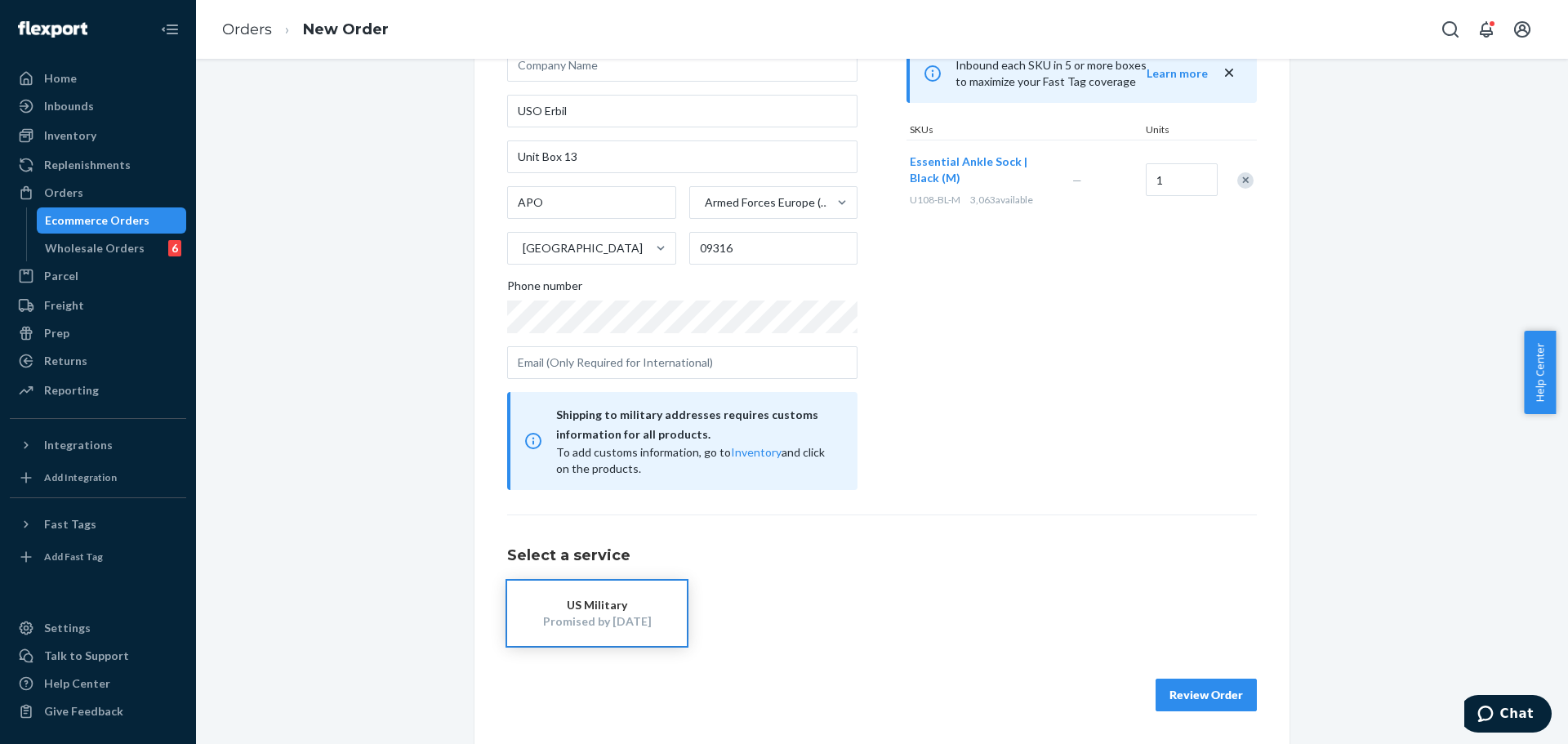
click at [658, 633] on button "US Military Promised by [DATE]" at bounding box center [596, 613] width 180 height 65
click at [1198, 694] on button "Review Order" at bounding box center [1206, 695] width 101 height 33
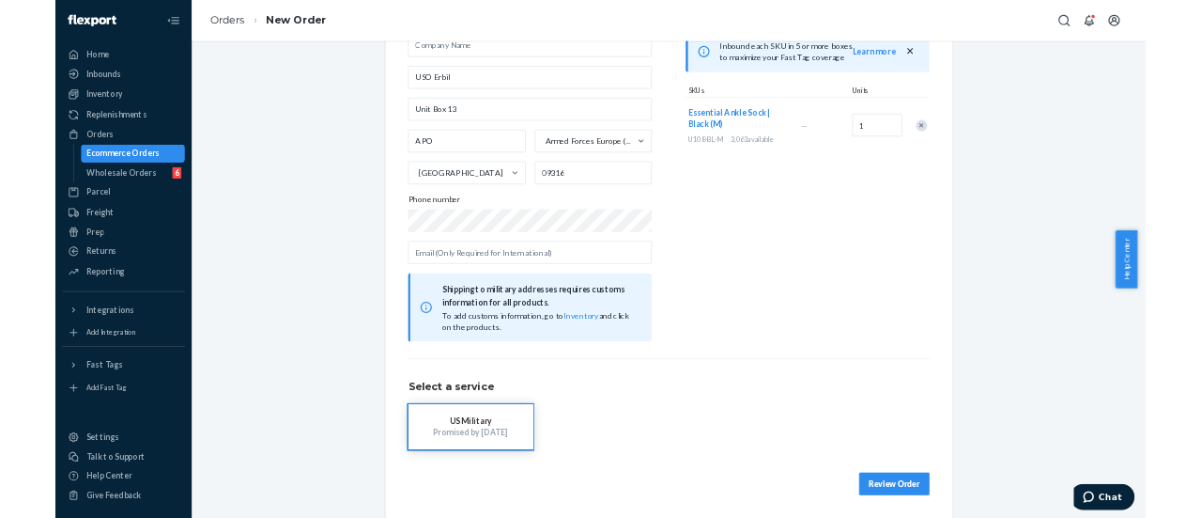
scroll to position [0, 0]
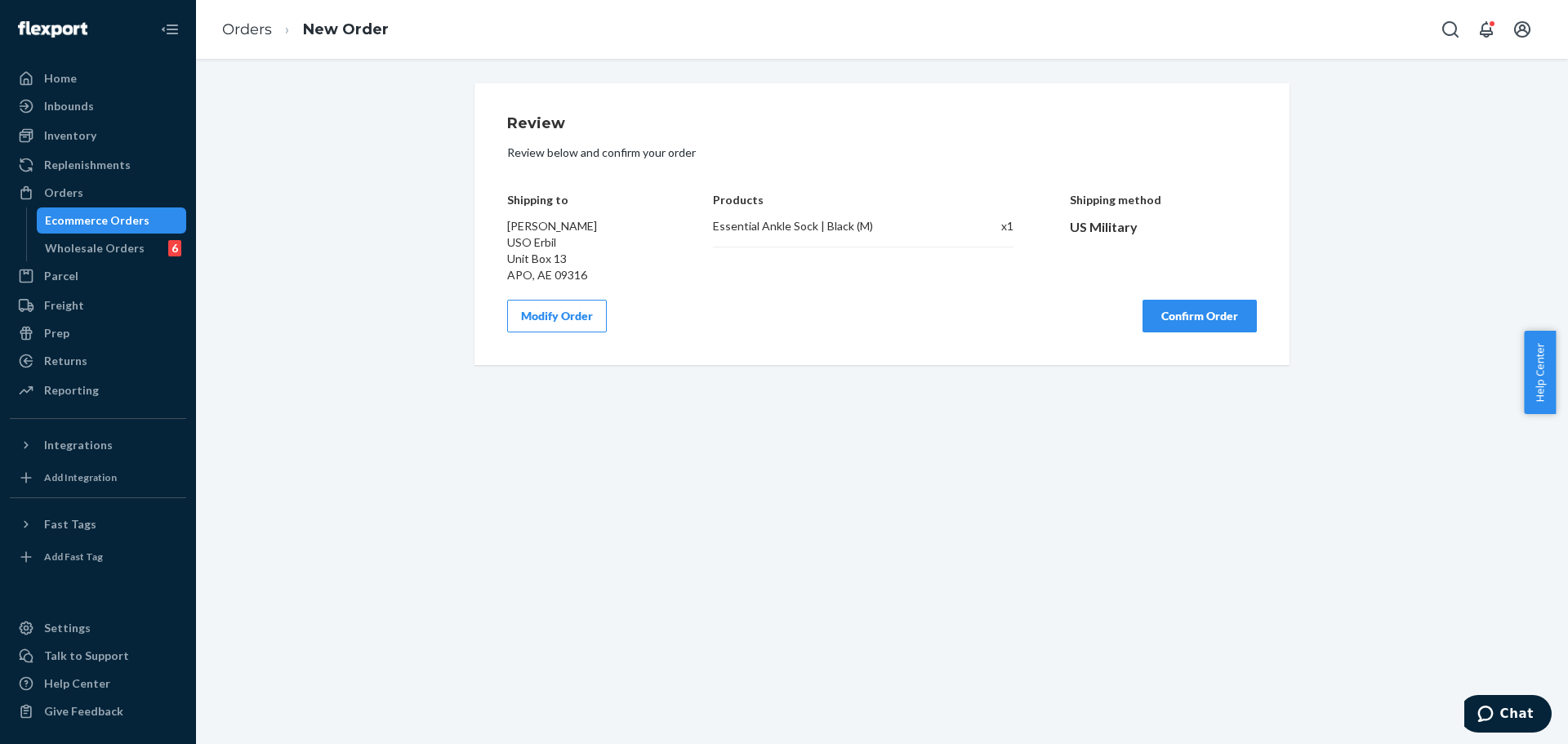
click at [1229, 301] on button "Confirm Order" at bounding box center [1199, 316] width 115 height 33
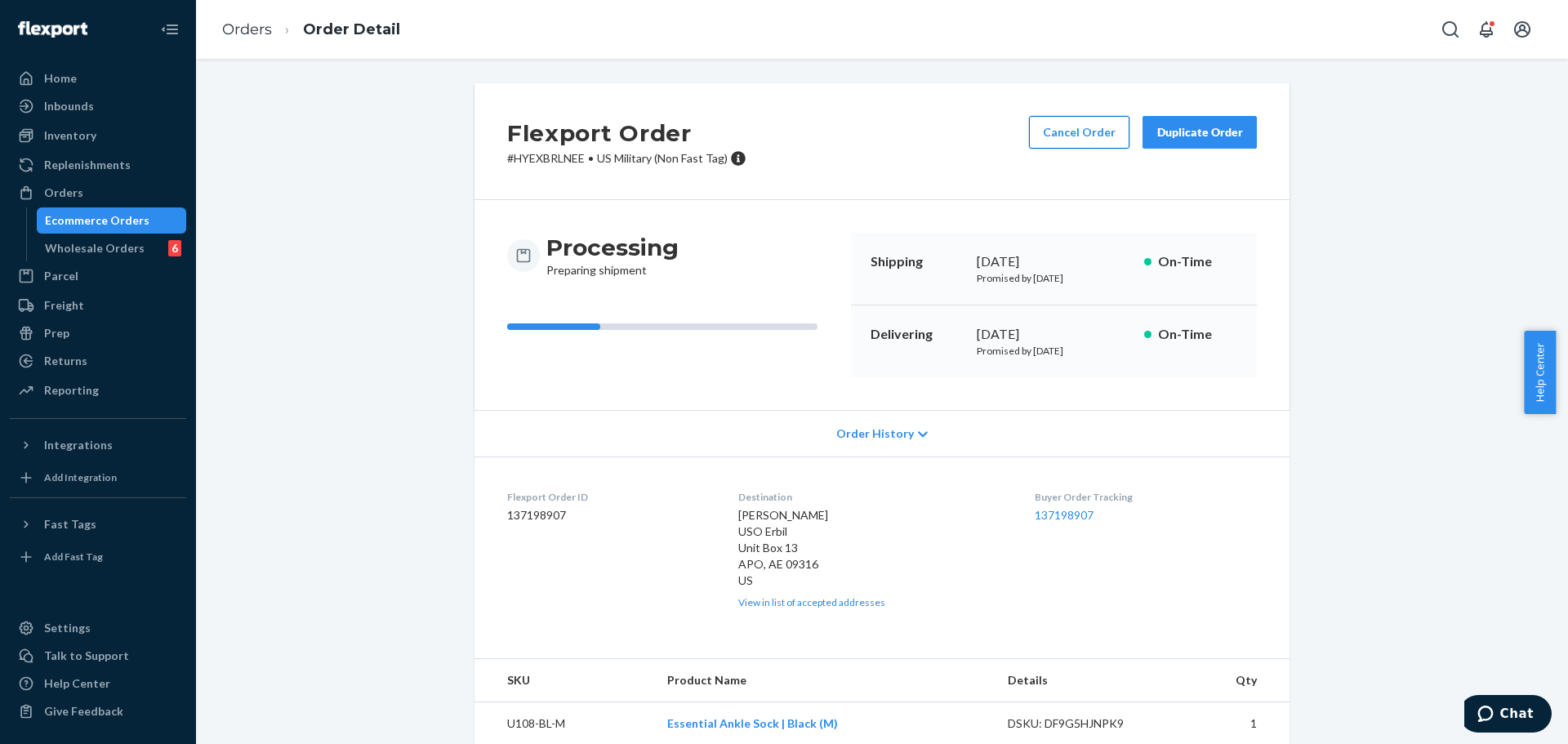
click at [1099, 123] on button "Cancel Order" at bounding box center [1080, 132] width 101 height 33
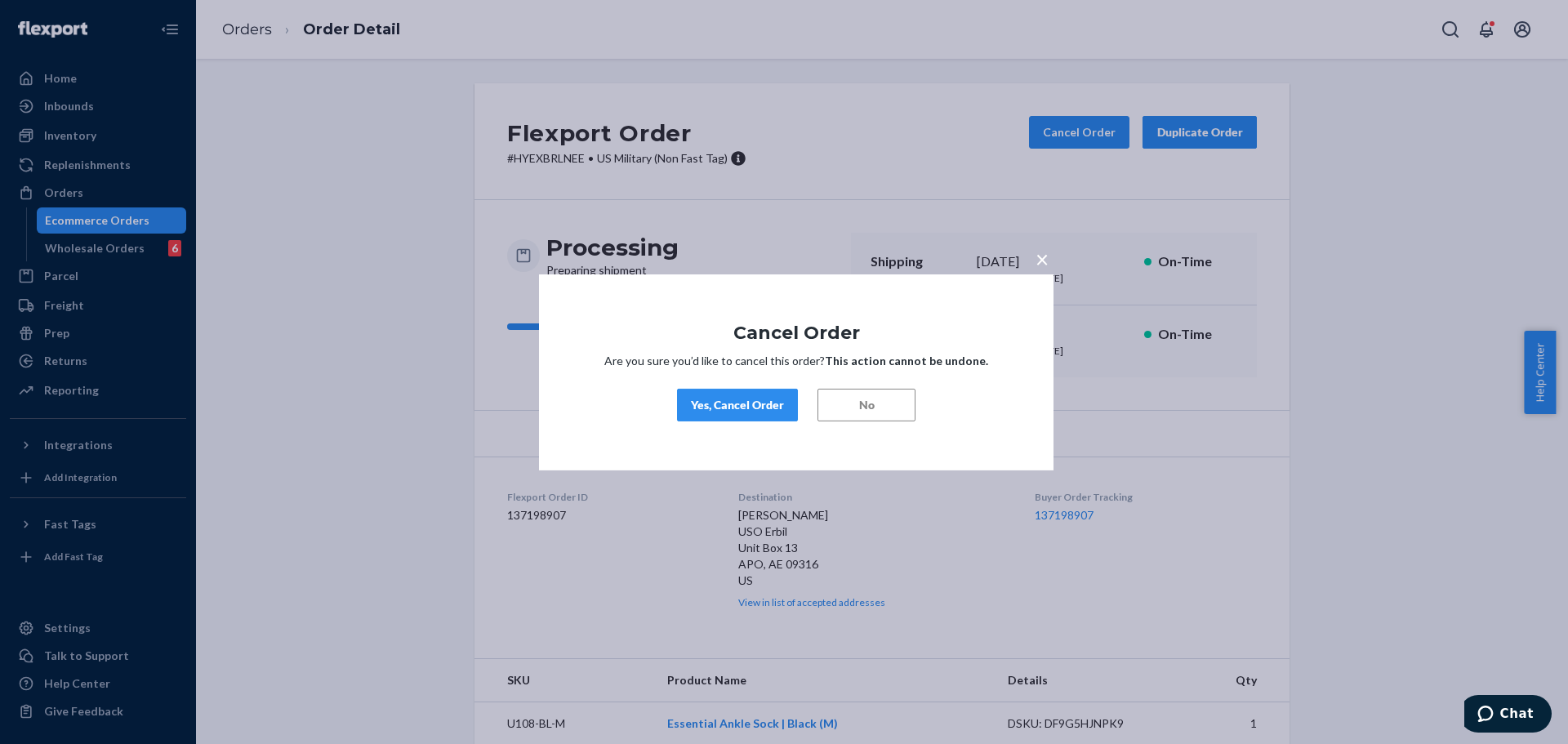
click at [736, 401] on div "Yes, Cancel Order" at bounding box center [737, 405] width 93 height 17
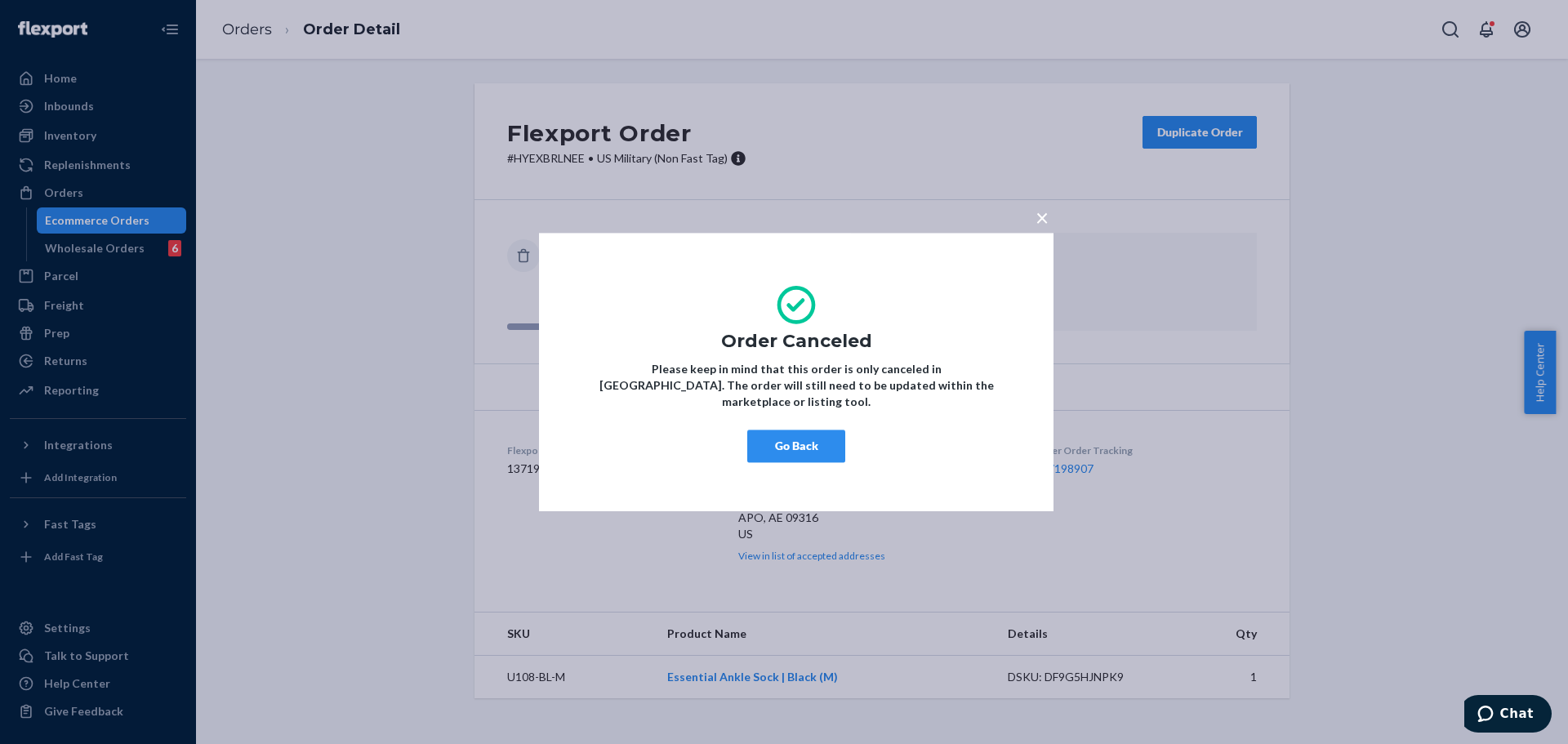
drag, startPoint x: 814, startPoint y: 428, endPoint x: 916, endPoint y: 143, distance: 302.7
click at [817, 429] on button "Go Back" at bounding box center [796, 446] width 98 height 33
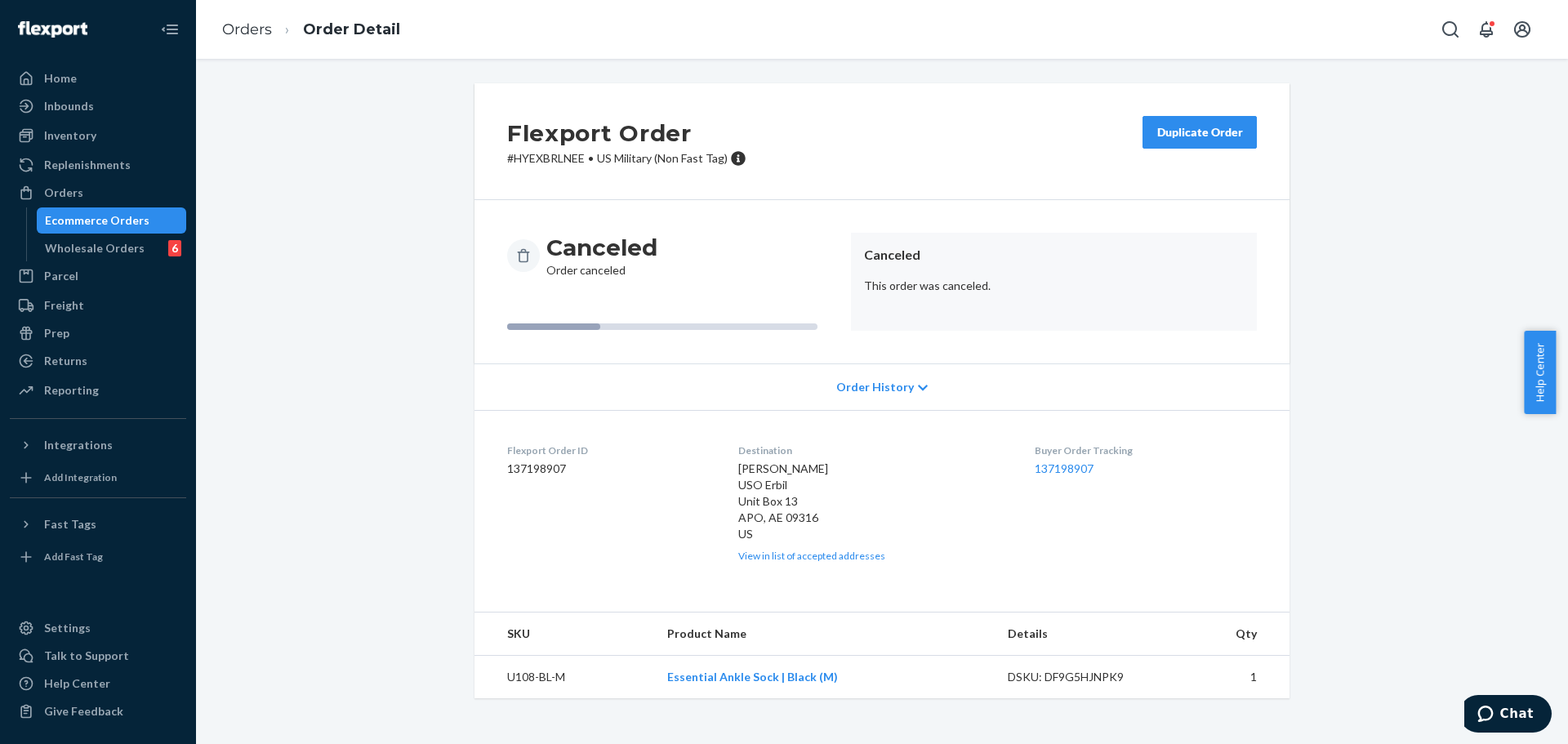
click at [359, 303] on div "Flexport Order # HYEXBRLNEE • US Military (Non Fast Tag) Duplicate Order Cancel…" at bounding box center [882, 401] width 1347 height 634
click at [338, 253] on div "Flexport Order # HYEXBRLNEE • US Military (Non Fast Tag) Duplicate Order Cancel…" at bounding box center [882, 401] width 1347 height 634
drag, startPoint x: 348, startPoint y: 379, endPoint x: 338, endPoint y: 241, distance: 138.4
click at [347, 376] on div "Flexport Order # HYEXBRLNEE • US Military (Non Fast Tag) Duplicate Order Cancel…" at bounding box center [882, 401] width 1347 height 634
drag, startPoint x: 338, startPoint y: 241, endPoint x: 342, endPoint y: 265, distance: 24.3
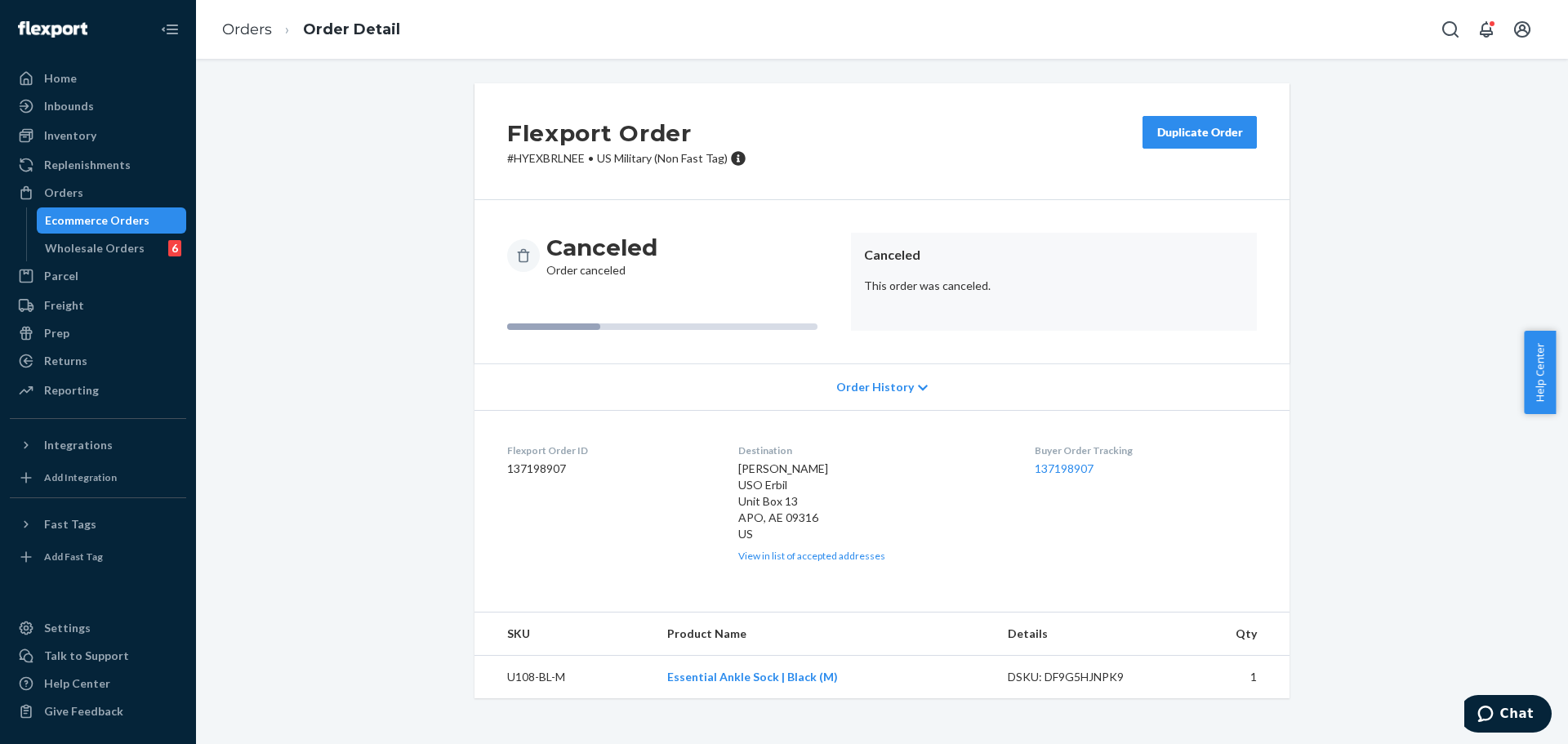
click at [338, 239] on div "Flexport Order # HYEXBRLNEE • US Military (Non Fast Tag) Duplicate Order Cancel…" at bounding box center [882, 401] width 1347 height 634
click at [452, 296] on div "Flexport Order # HYEXBRLNEE • US Military (Non Fast Tag) Duplicate Order Cancel…" at bounding box center [882, 401] width 1347 height 634
drag, startPoint x: 160, startPoint y: 213, endPoint x: 568, endPoint y: 575, distance: 545.4
click at [160, 215] on div "Ecommerce Orders" at bounding box center [111, 220] width 147 height 23
